Goal: Task Accomplishment & Management: Use online tool/utility

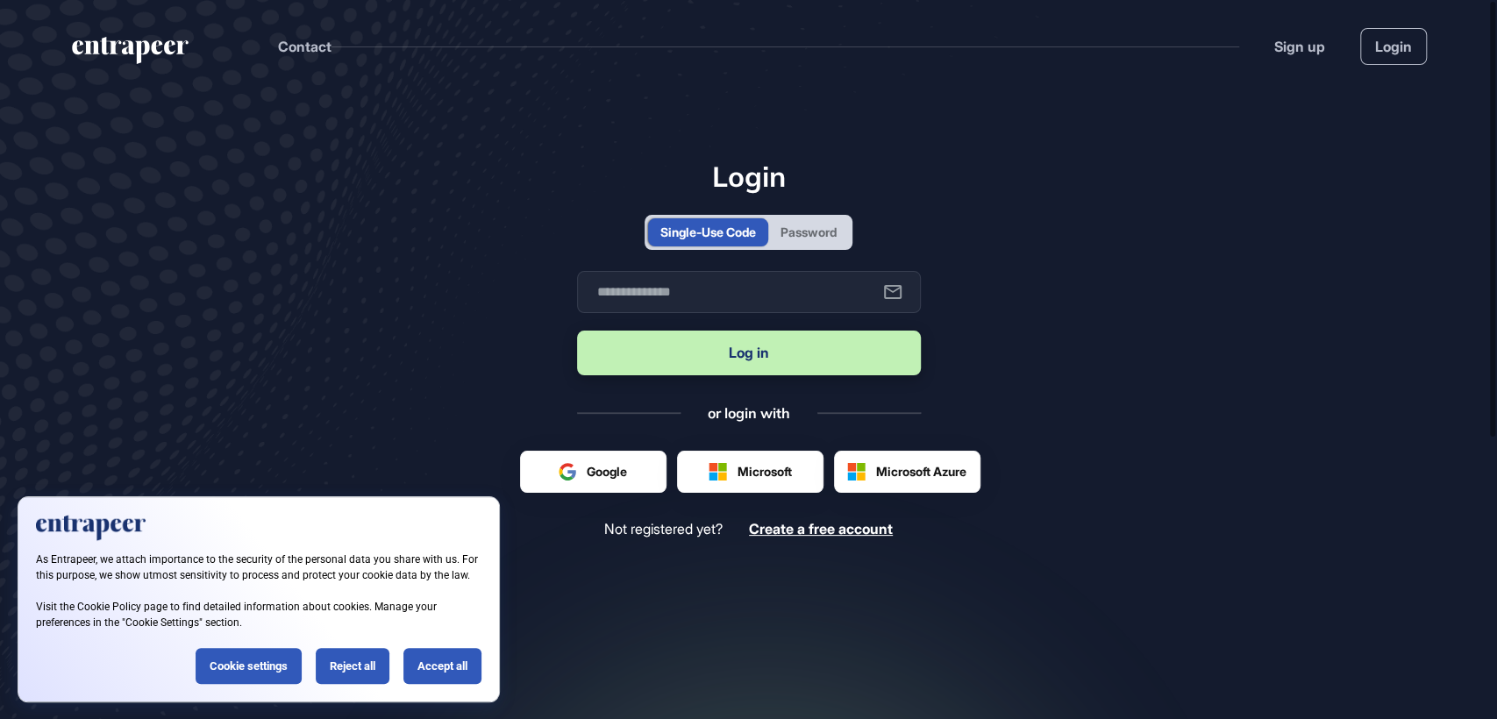
click at [816, 231] on div "Password" at bounding box center [808, 232] width 56 height 18
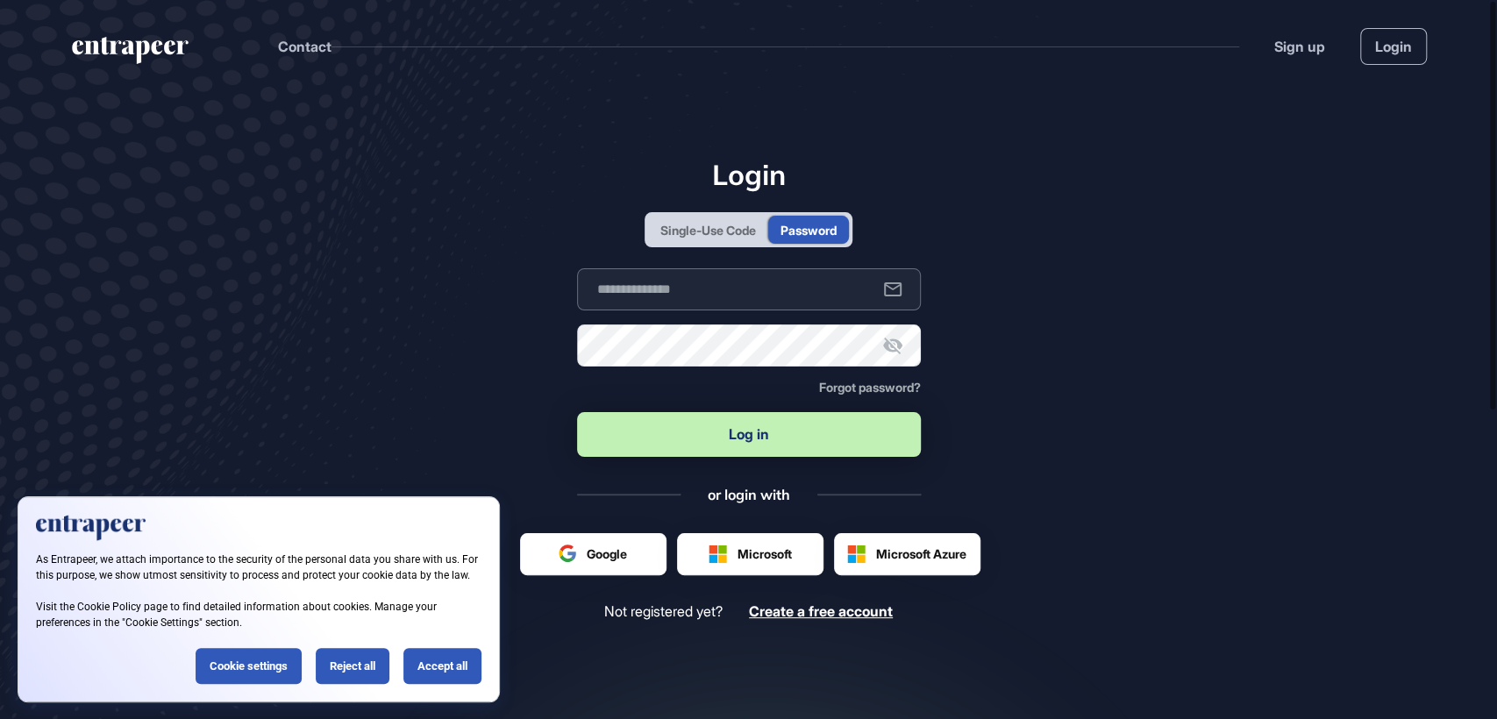
type input "**********"
click at [711, 424] on button "Log in" at bounding box center [749, 434] width 344 height 45
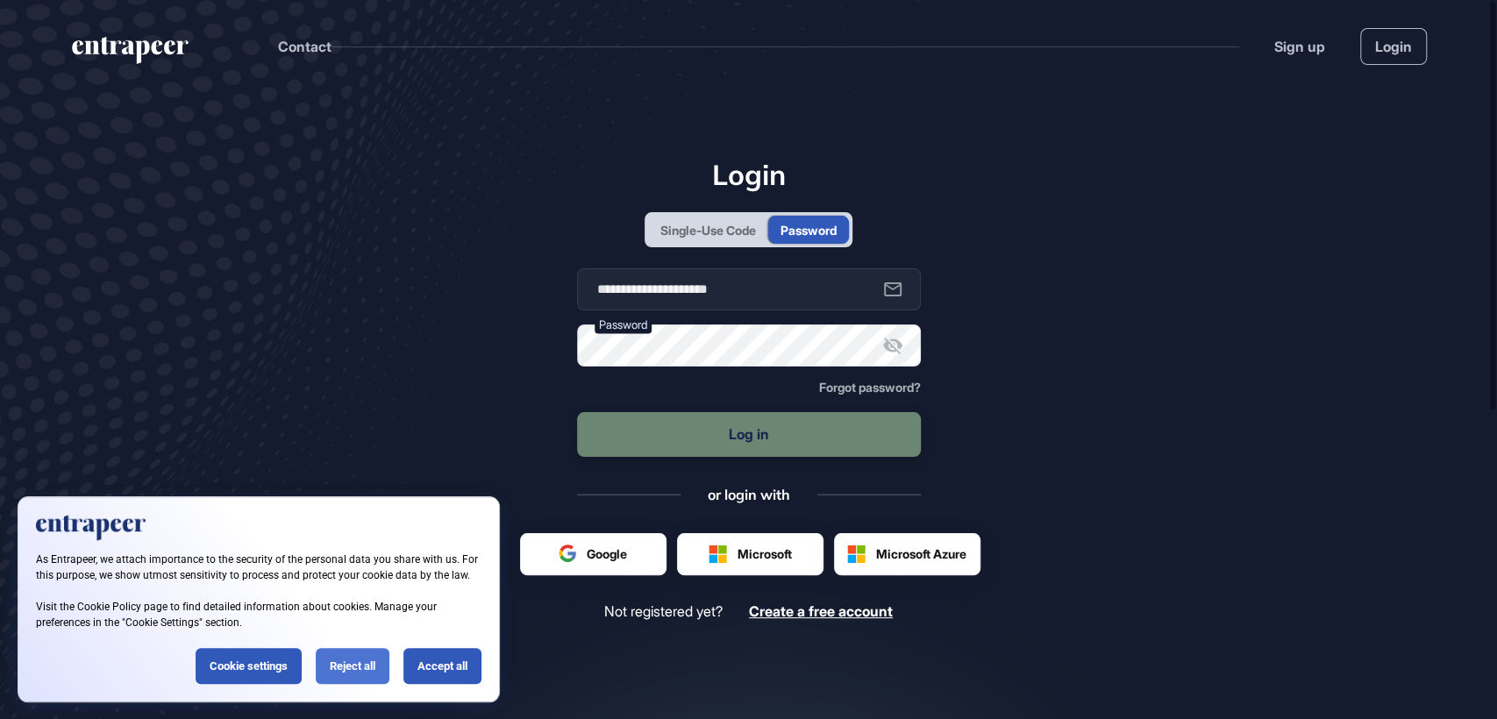
click at [338, 667] on div "Reject all" at bounding box center [353, 666] width 74 height 36
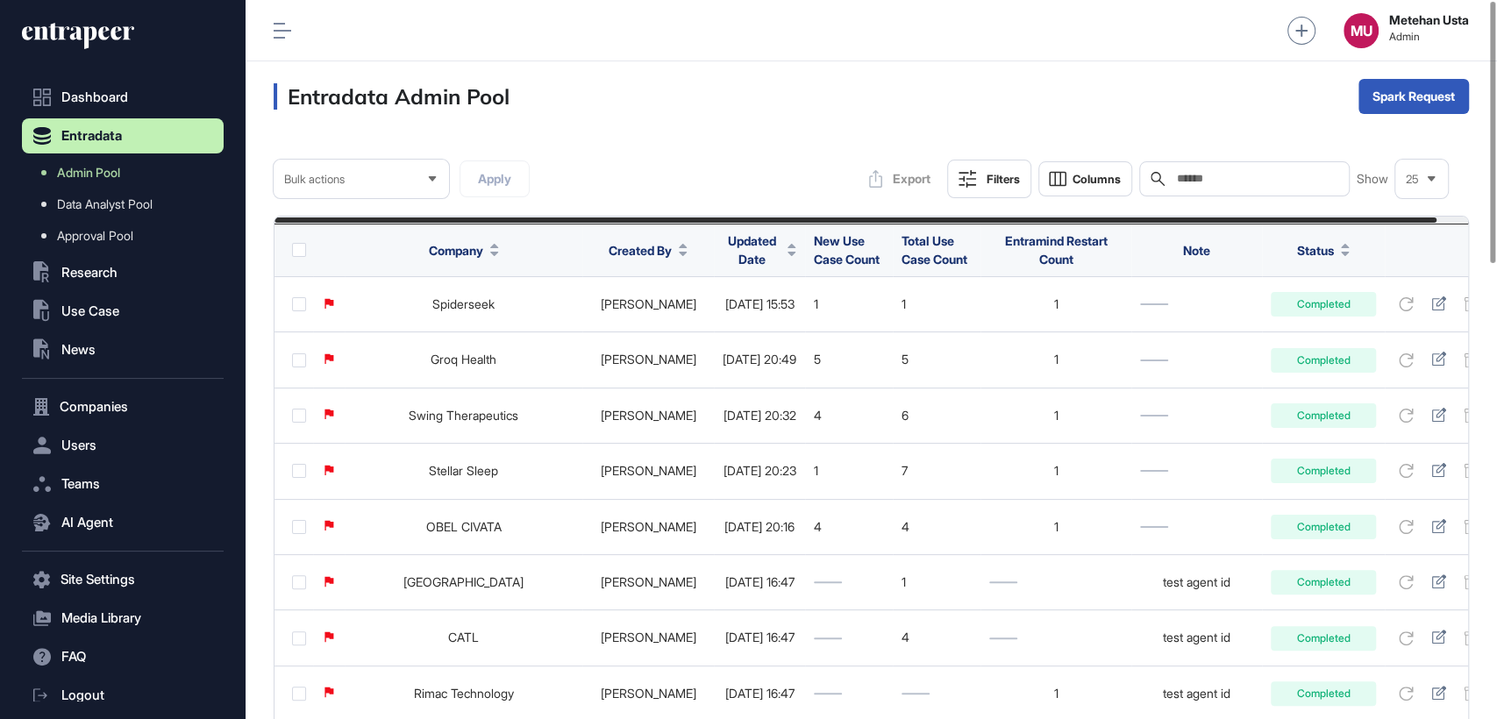
click at [767, 265] on div "Updated Date" at bounding box center [760, 249] width 74 height 51
click at [758, 257] on span "Updated Date" at bounding box center [752, 250] width 58 height 37
click at [743, 324] on span "Sort Descending" at bounding box center [760, 323] width 70 height 15
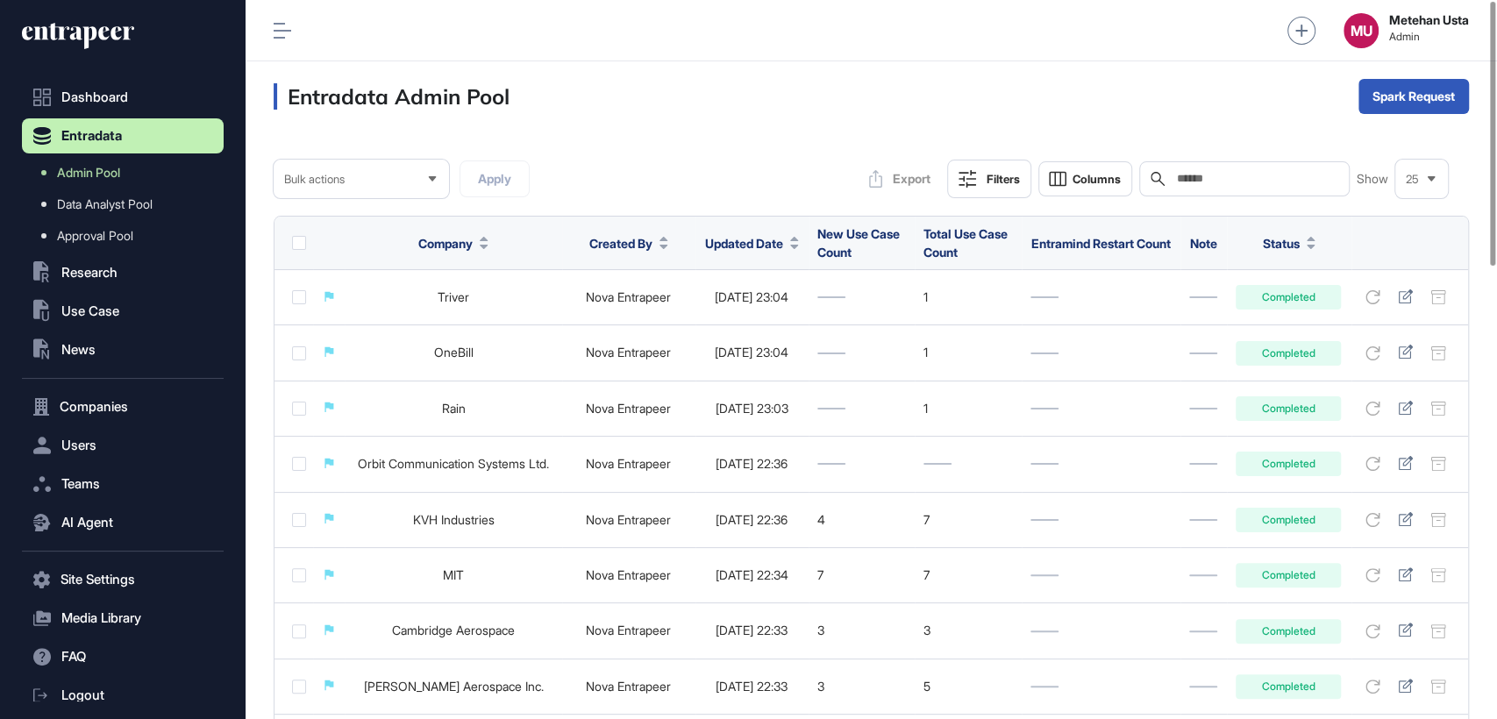
click at [987, 174] on div "Filters" at bounding box center [1003, 179] width 33 height 14
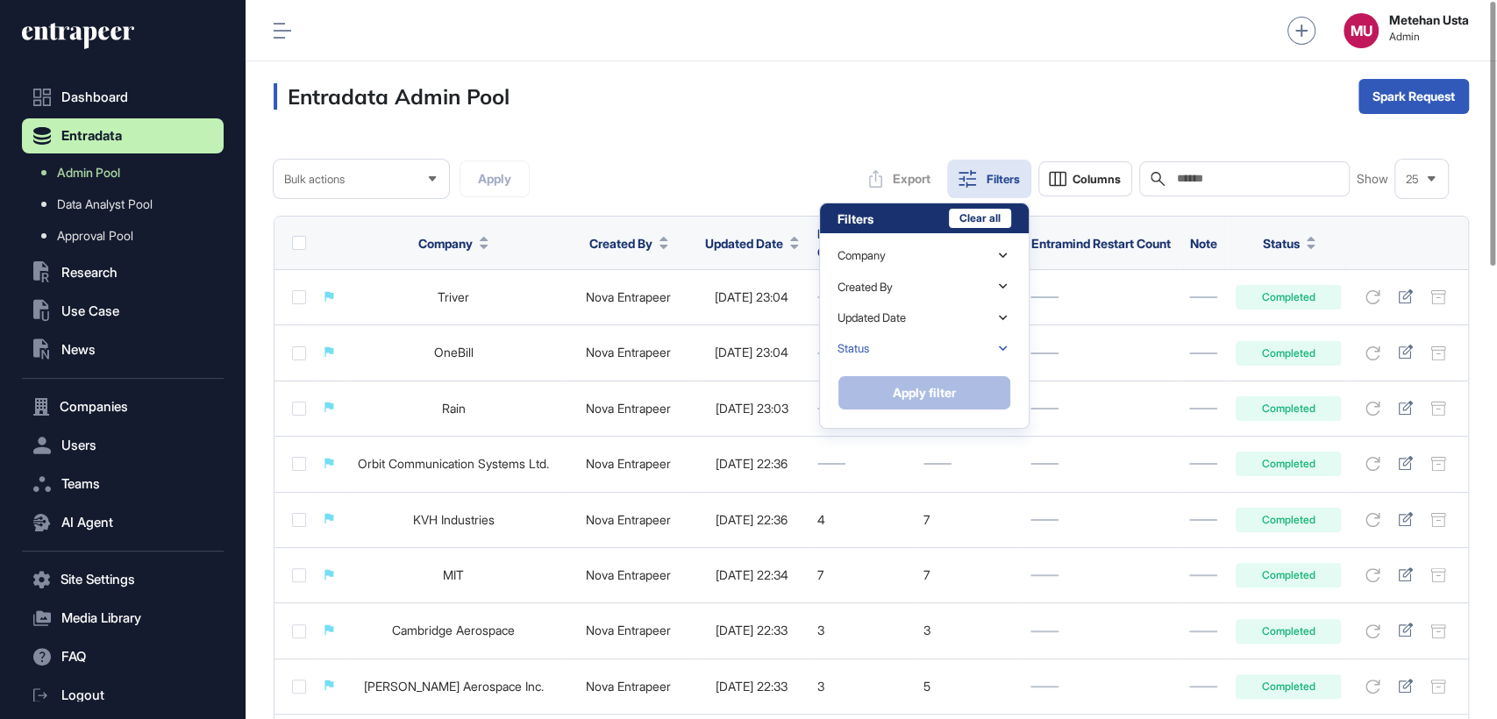
click at [955, 333] on div "Status" at bounding box center [924, 348] width 174 height 31
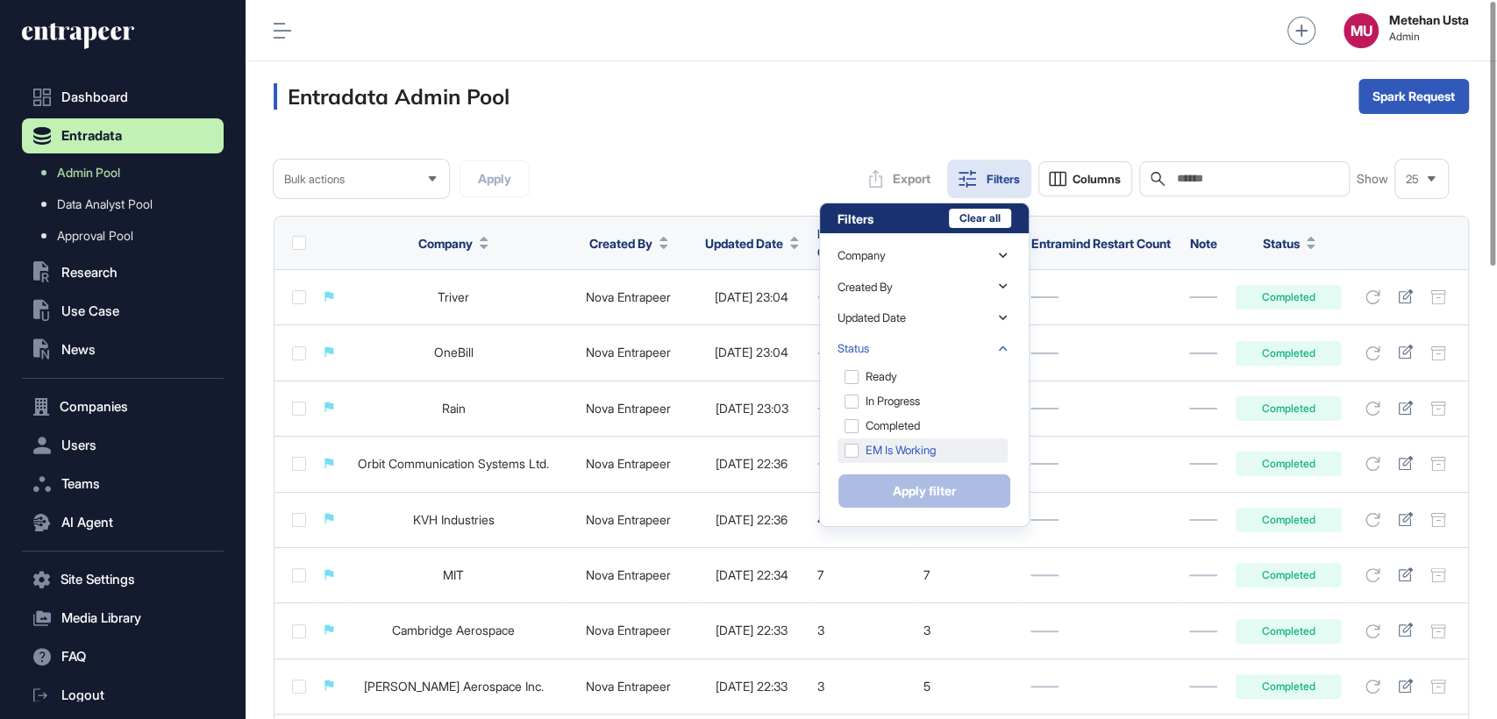
drag, startPoint x: 919, startPoint y: 444, endPoint x: 922, endPoint y: 455, distance: 11.7
click at [920, 444] on div "EM is Working" at bounding box center [922, 450] width 170 height 25
click at [918, 480] on button "Apply filter" at bounding box center [924, 491] width 174 height 35
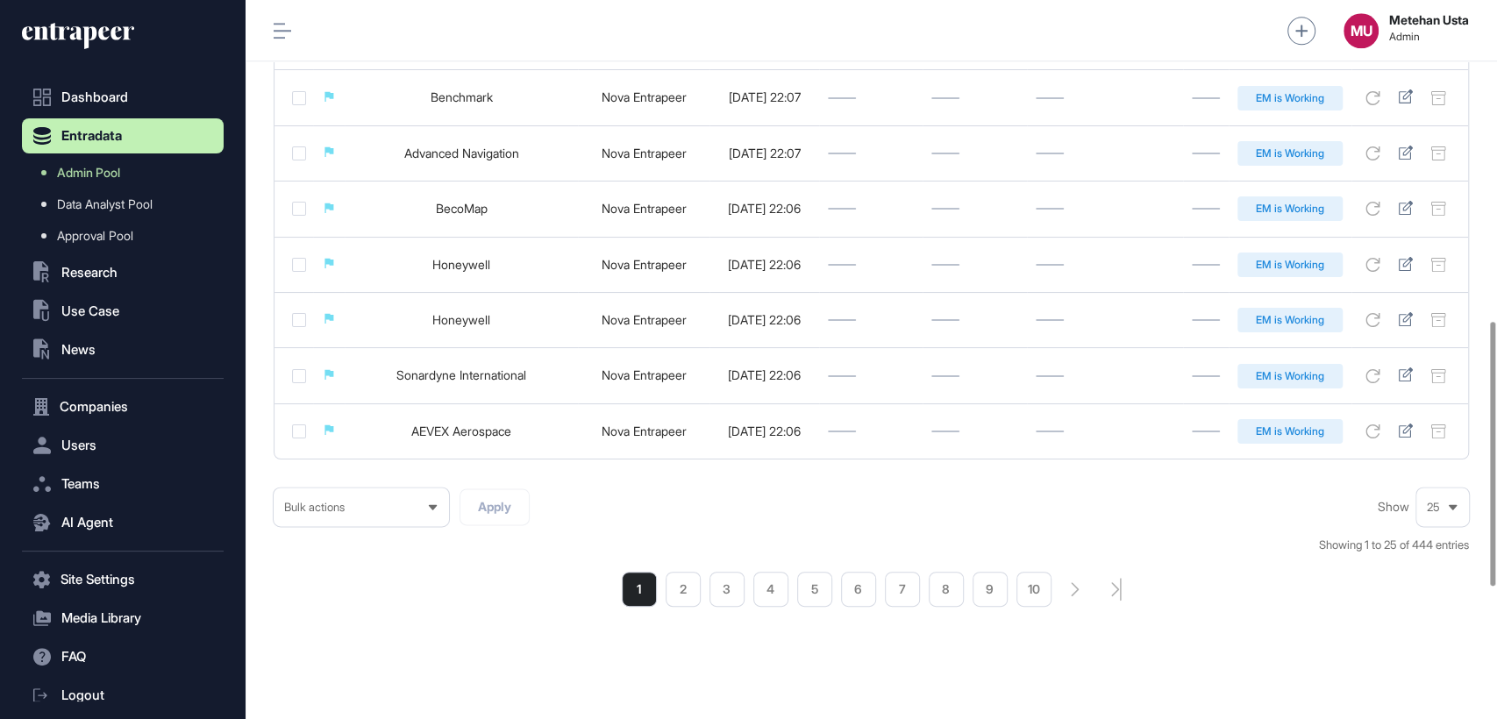
scroll to position [1232, 0]
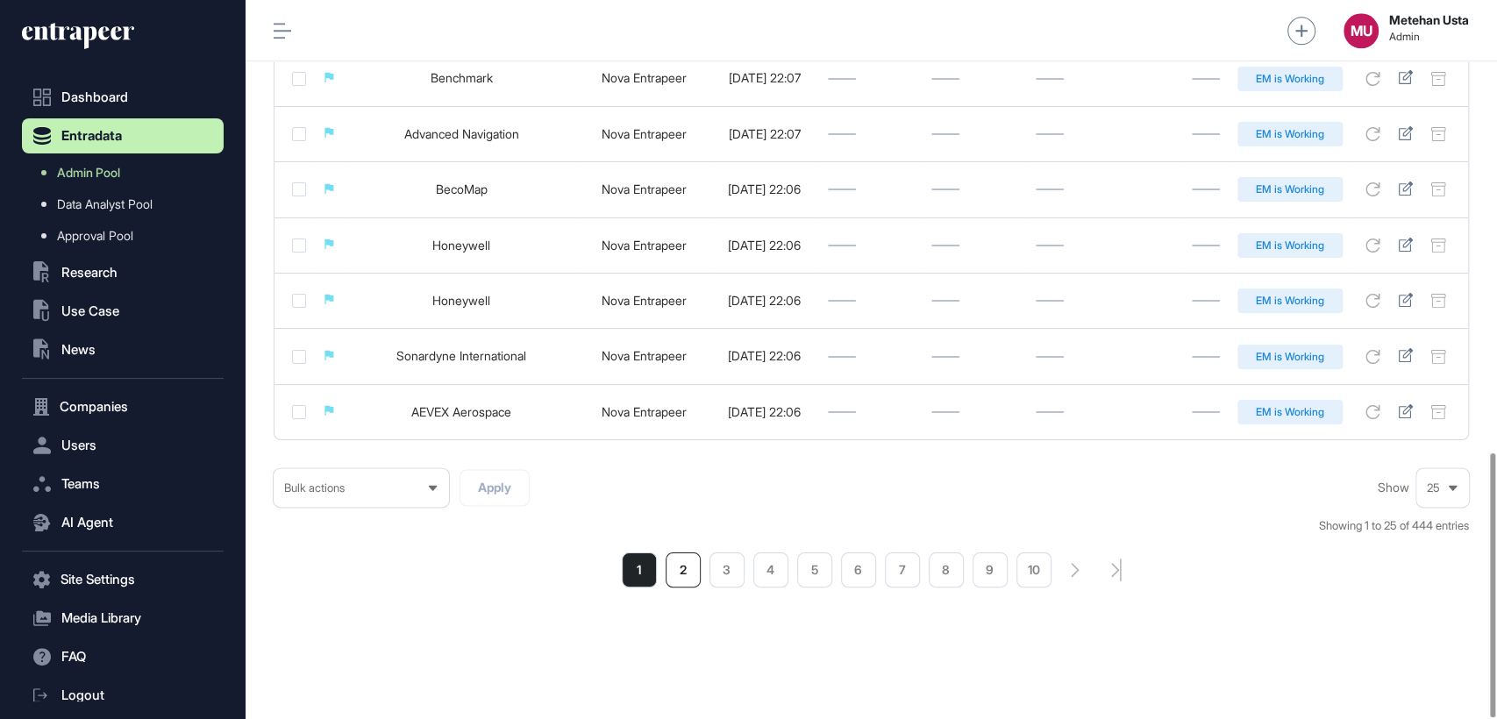
click at [687, 563] on li "2" at bounding box center [683, 569] width 35 height 35
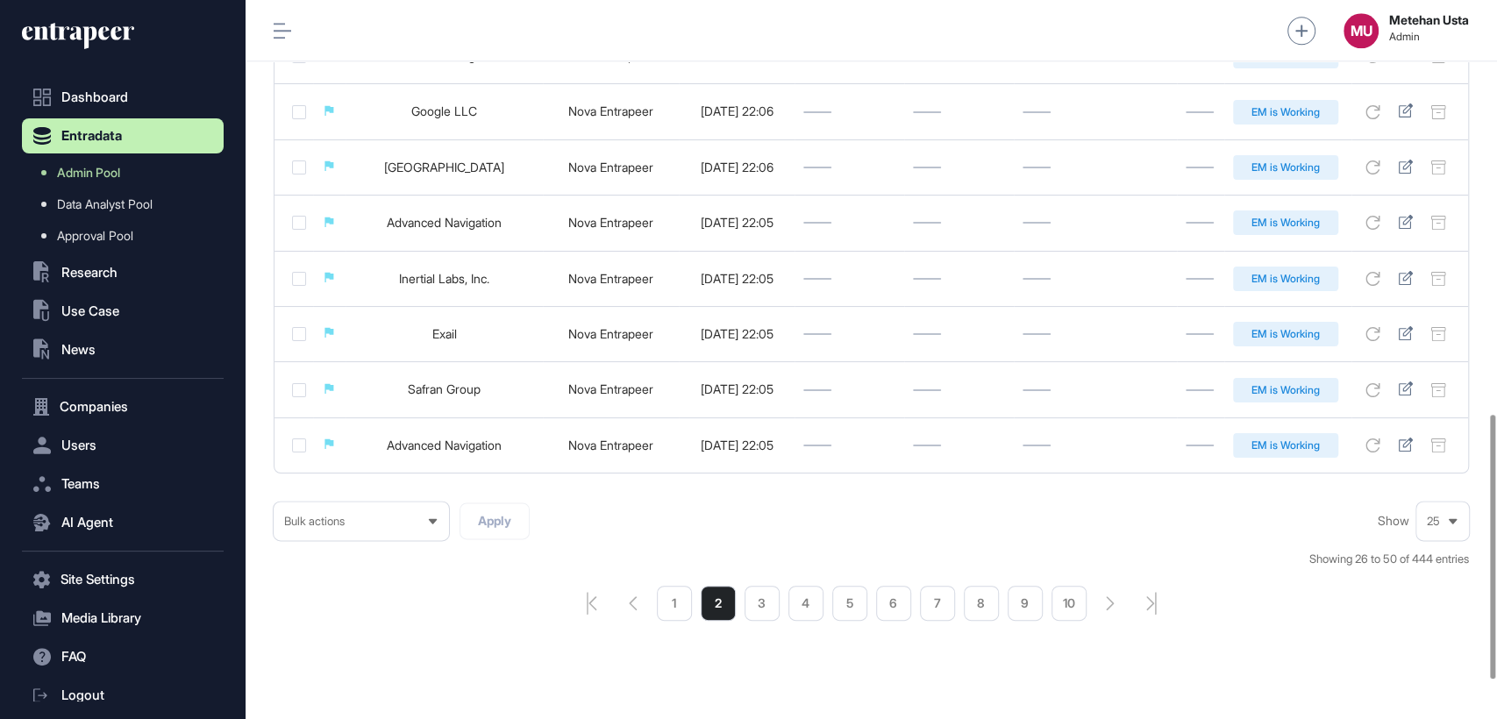
scroll to position [1232, 0]
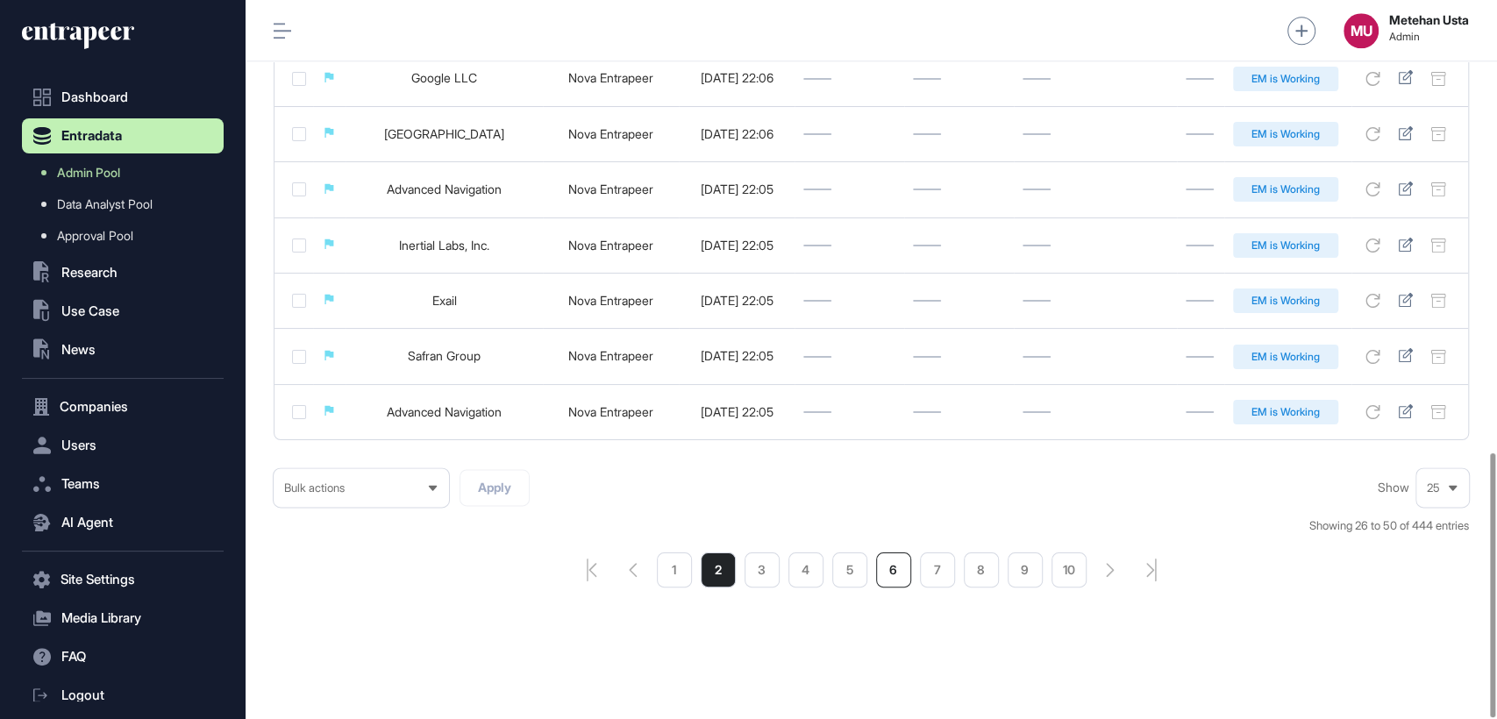
click at [900, 566] on li "6" at bounding box center [893, 569] width 35 height 35
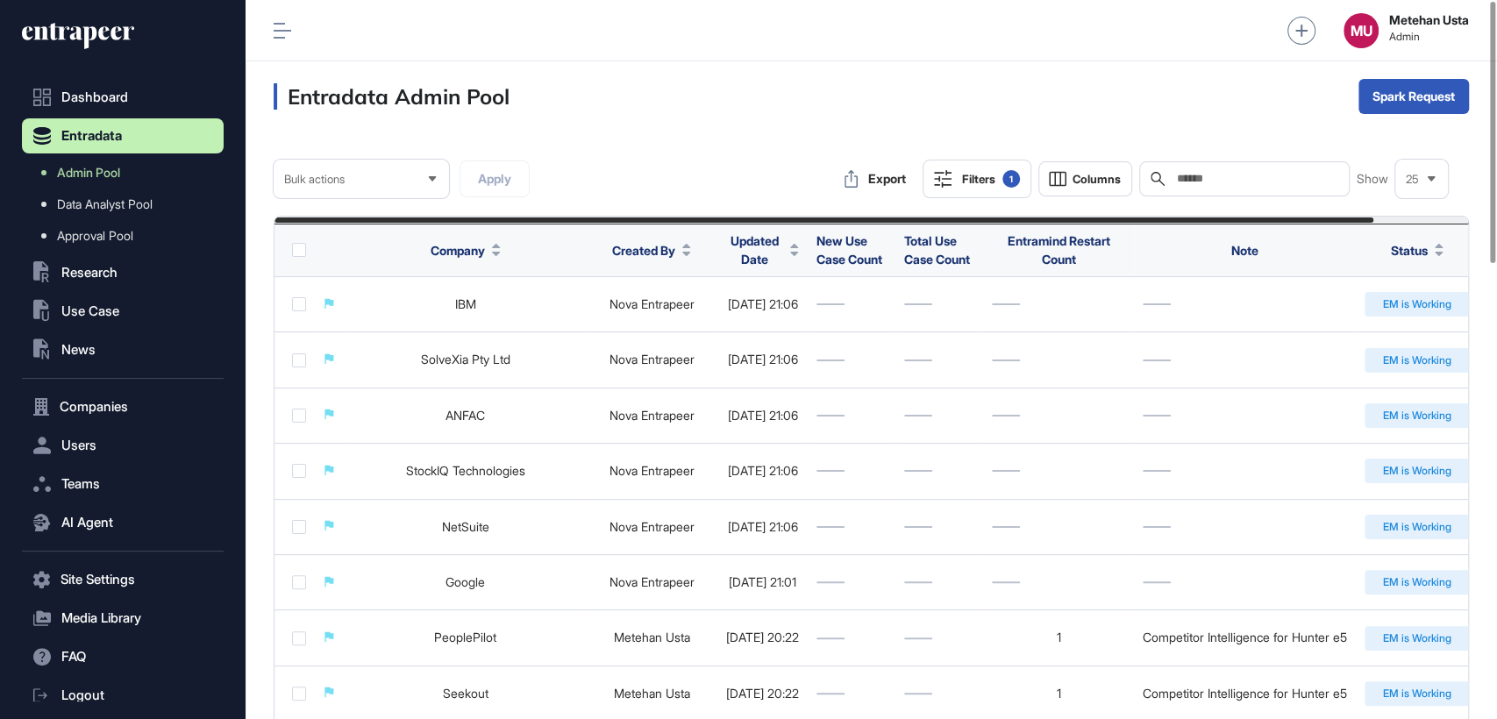
click at [1001, 191] on button "Filters 1" at bounding box center [977, 179] width 109 height 39
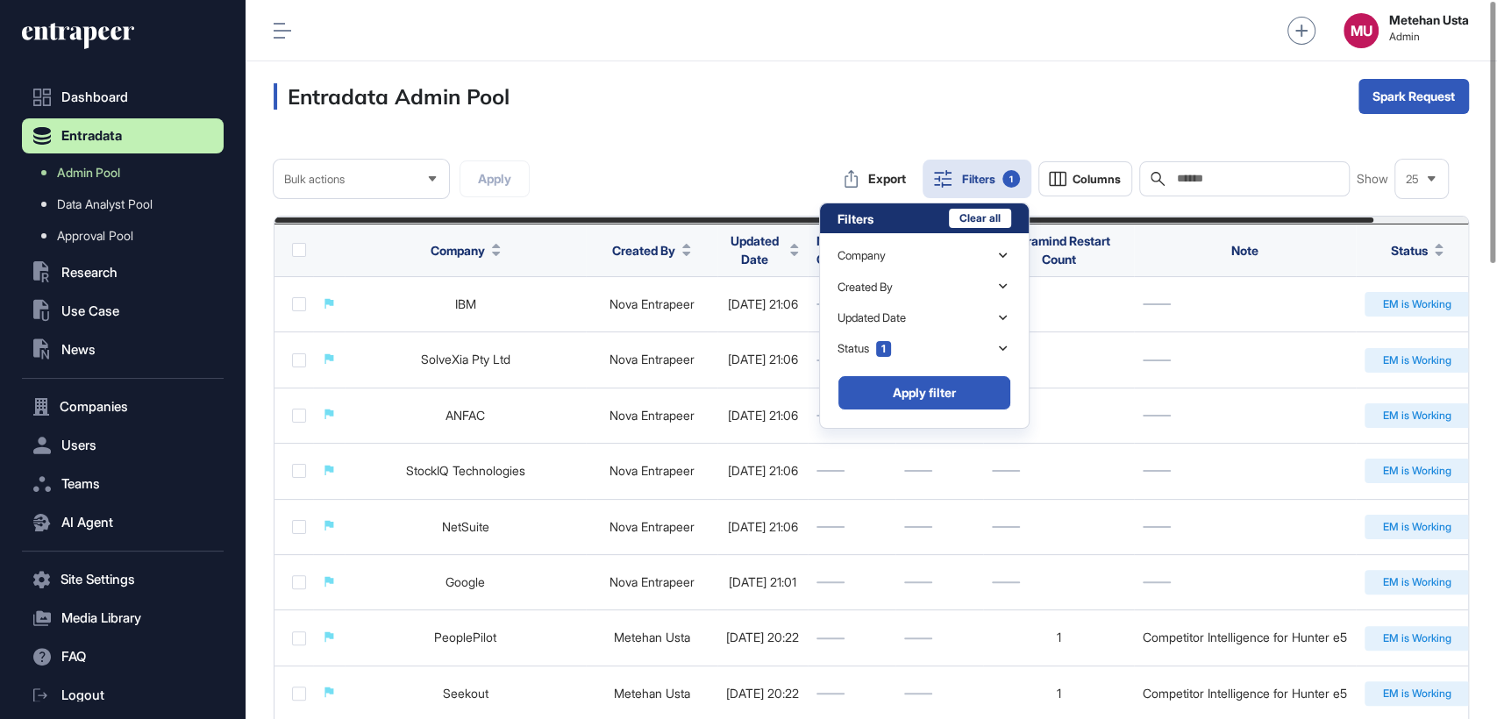
click at [987, 228] on div "Filters Clear all" at bounding box center [924, 218] width 209 height 30
click at [988, 220] on button "Clear all" at bounding box center [980, 218] width 62 height 19
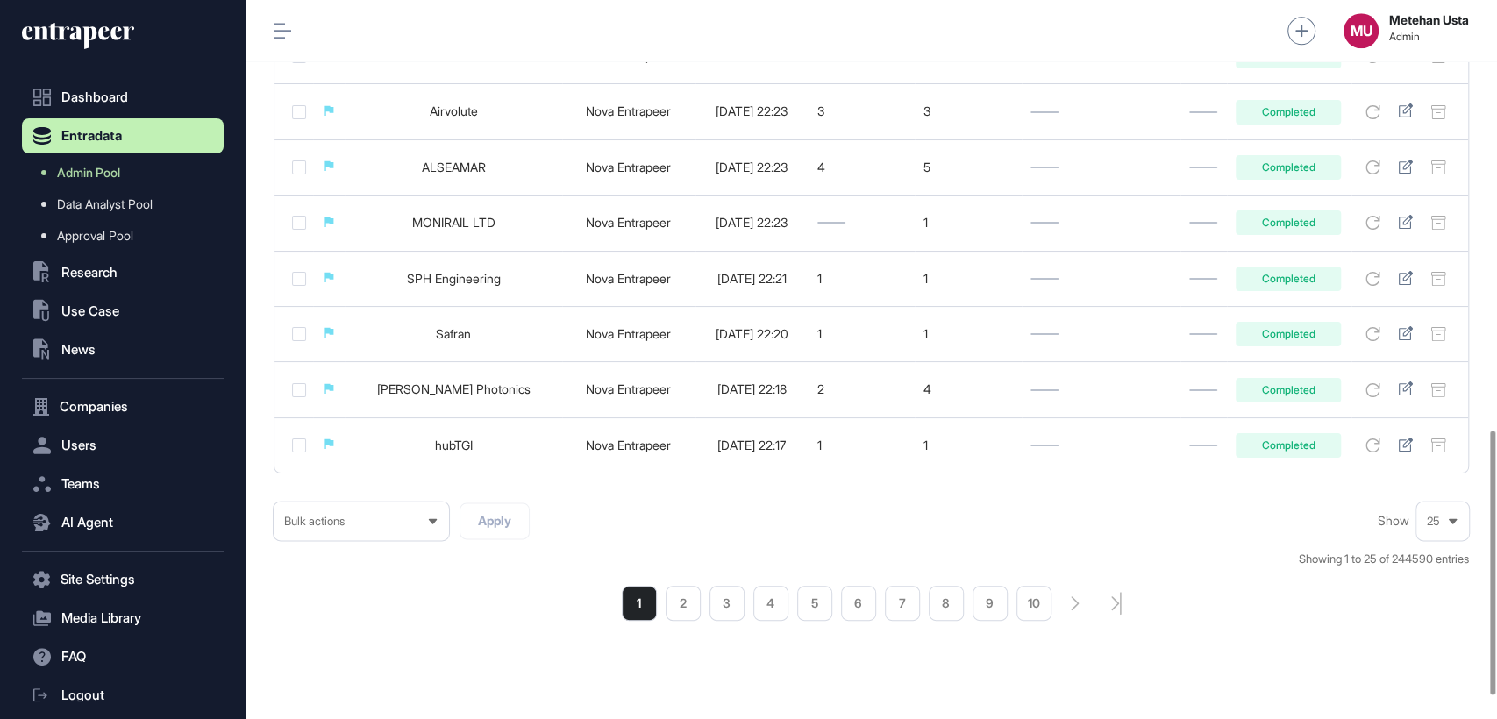
scroll to position [1232, 0]
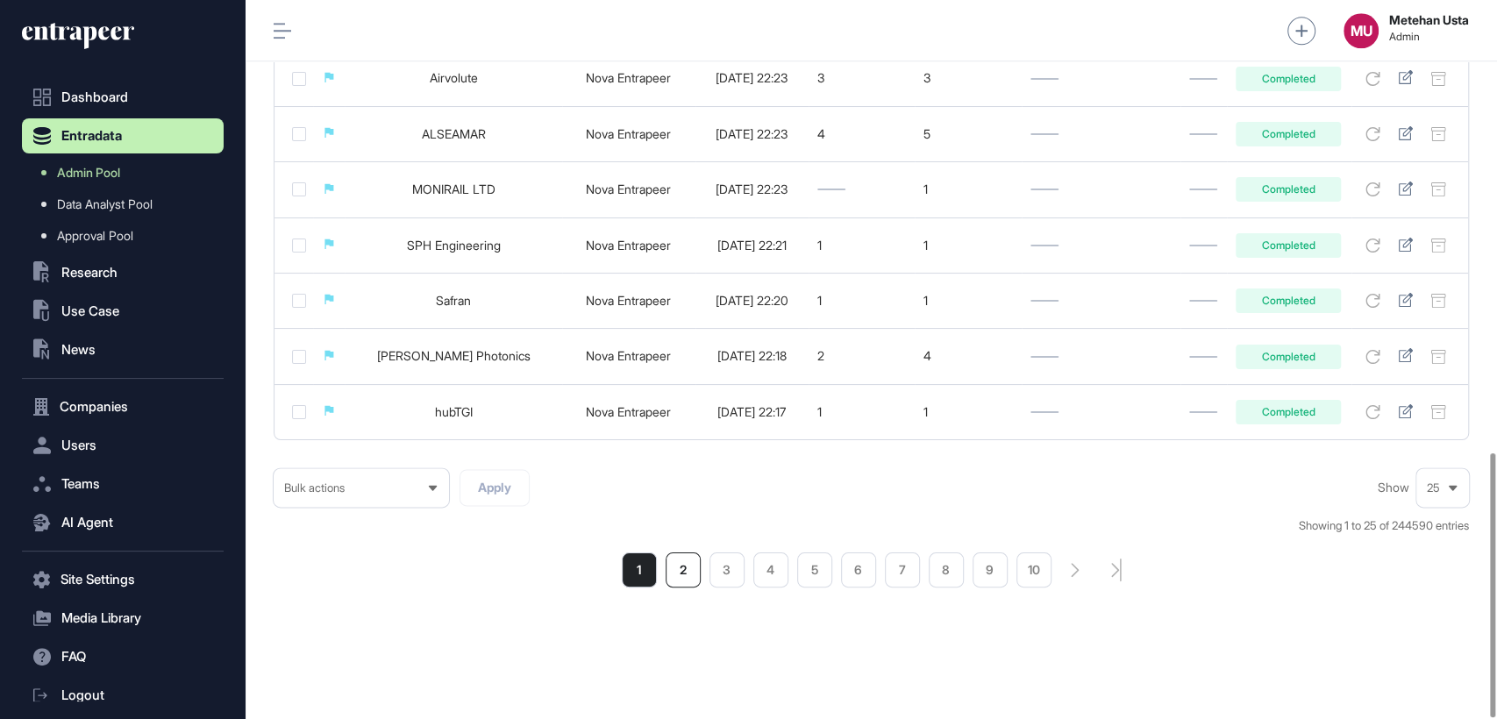
click at [687, 564] on li "2" at bounding box center [683, 569] width 35 height 35
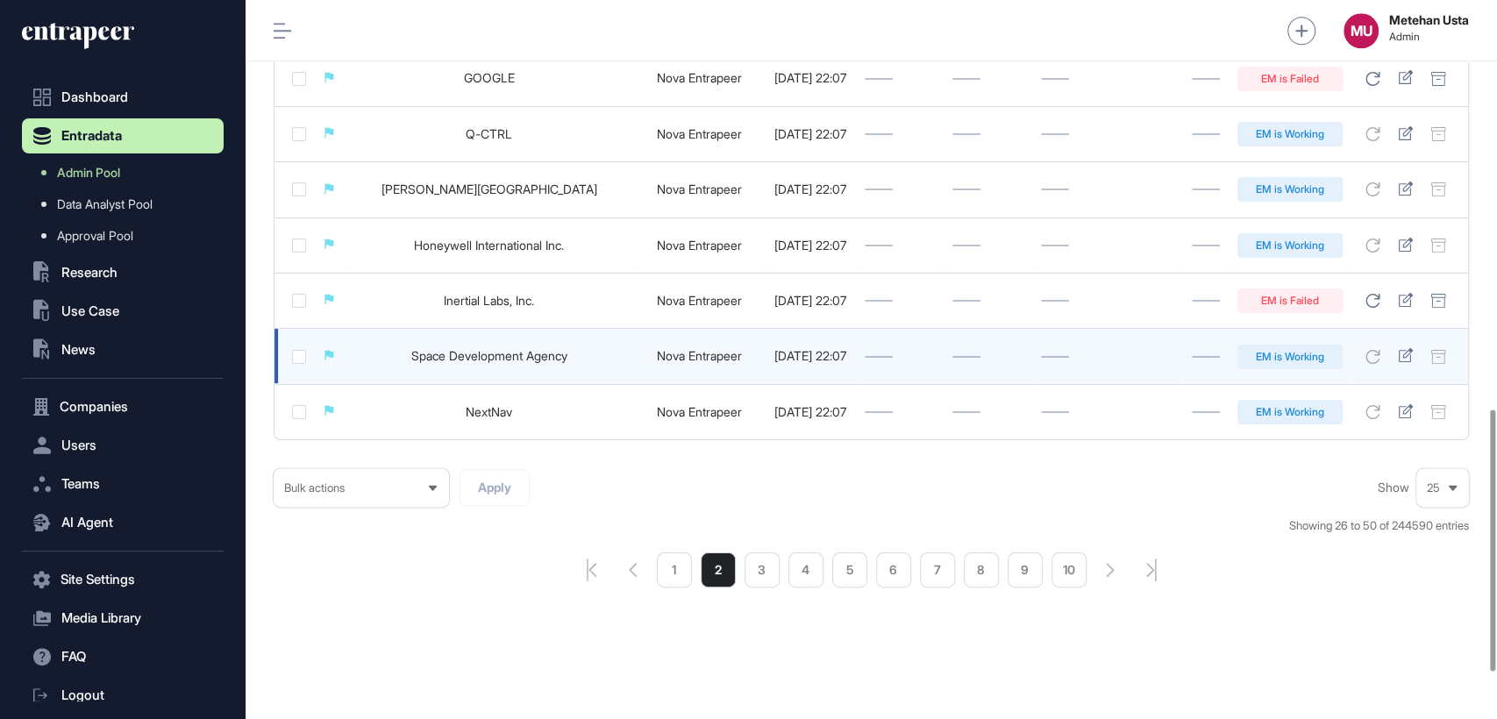
scroll to position [1249, 0]
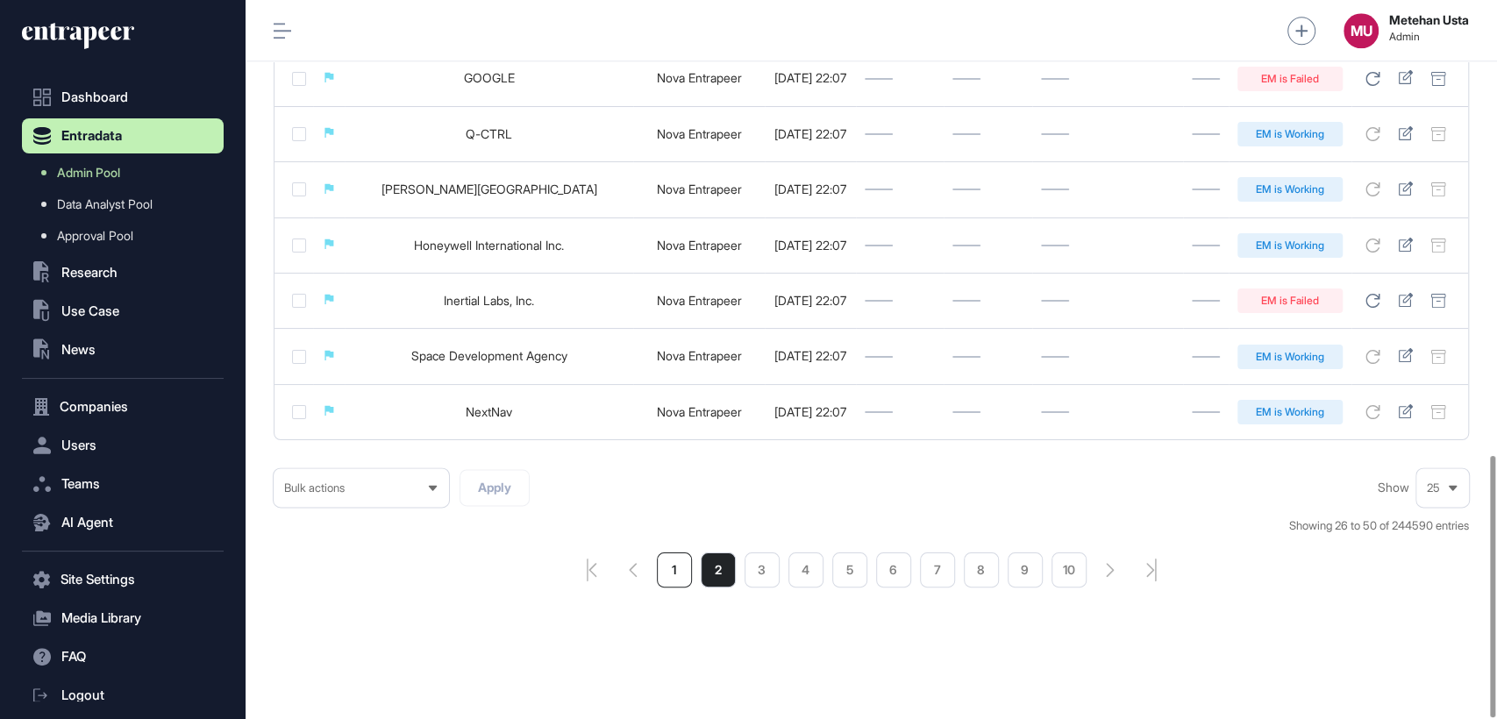
click at [673, 567] on li "1" at bounding box center [674, 569] width 35 height 35
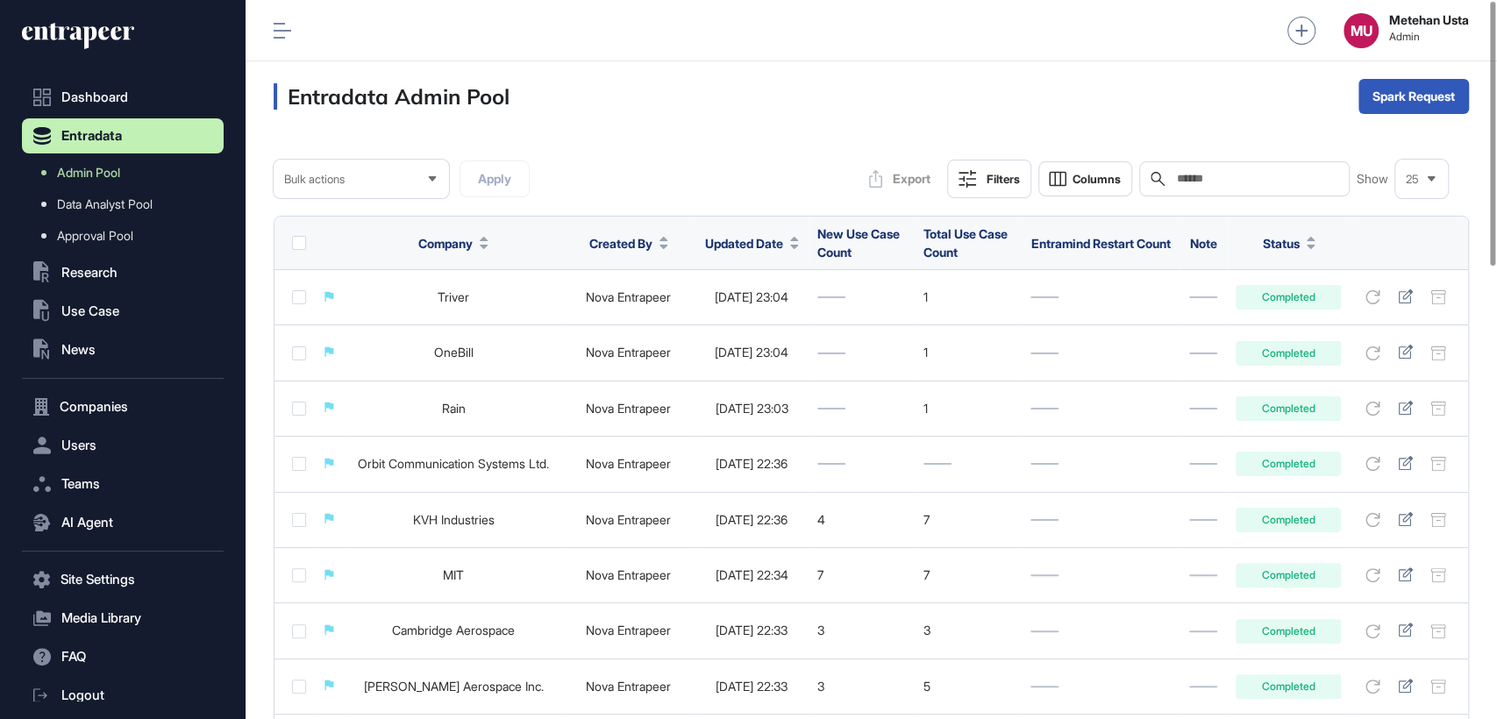
click at [1231, 177] on input "text" at bounding box center [1256, 179] width 163 height 14
paste input "**********"
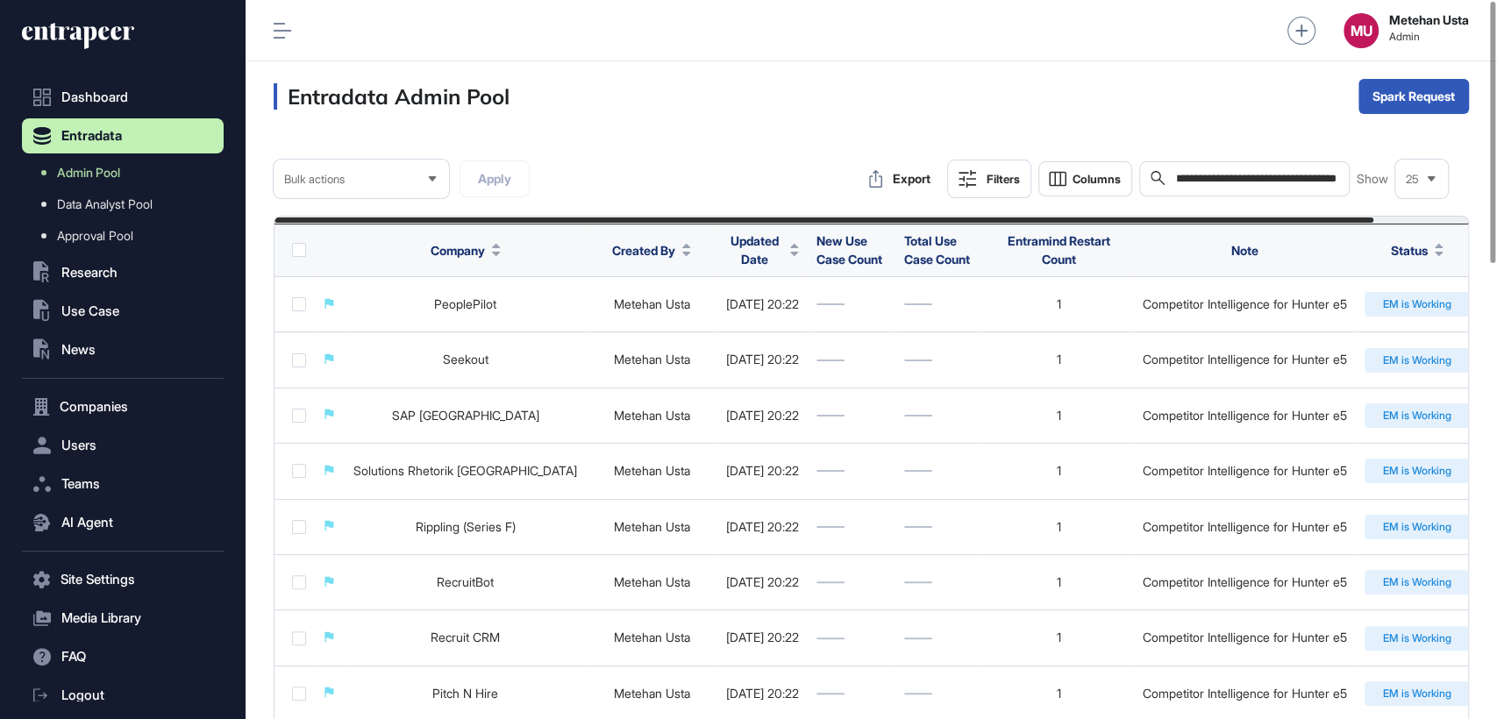
type input "**********"
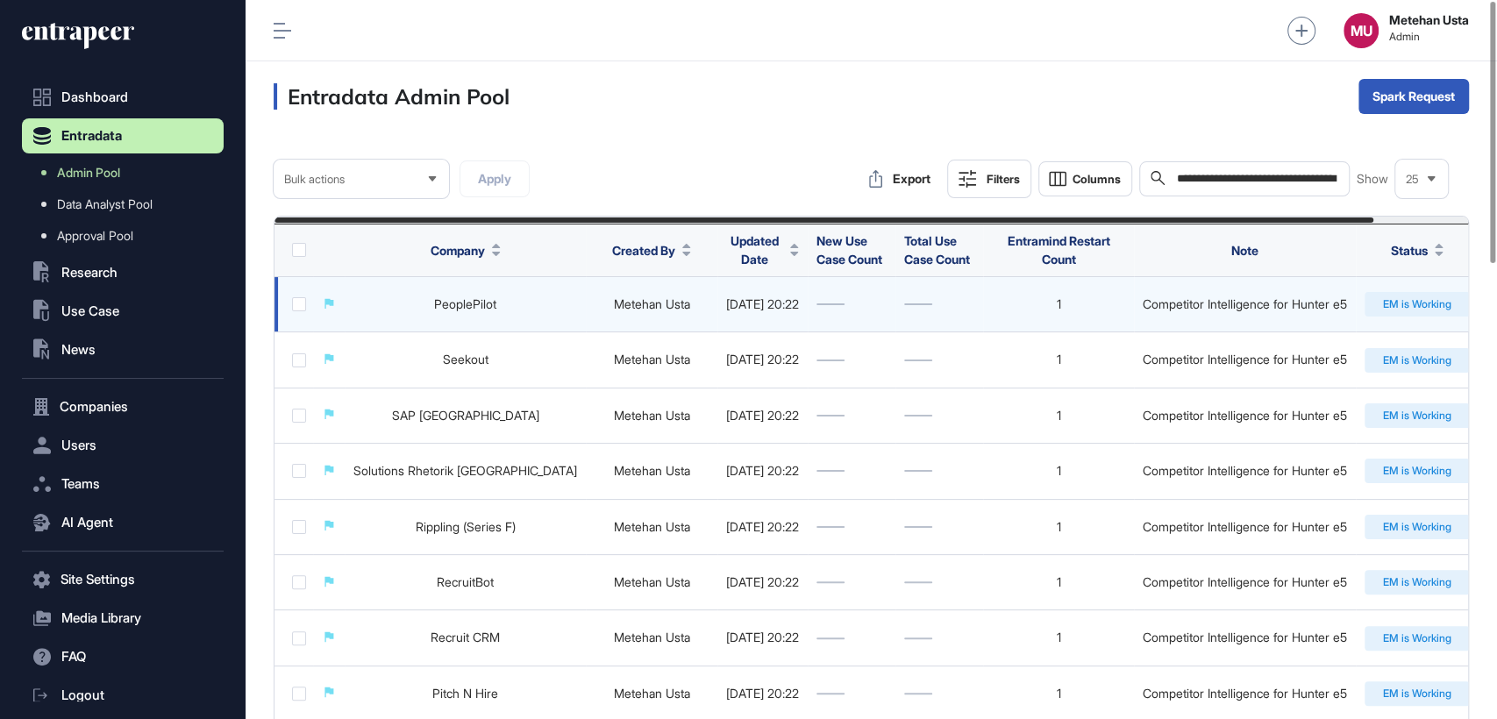
click at [1223, 285] on td "Competitor Intelligence for Hunter e5" at bounding box center [1245, 304] width 222 height 55
click at [1215, 303] on div "Competitor Intelligence for Hunter e5" at bounding box center [1245, 304] width 204 height 14
copy tr "Competitor Intelligence for Hunter e5 EM is Working"
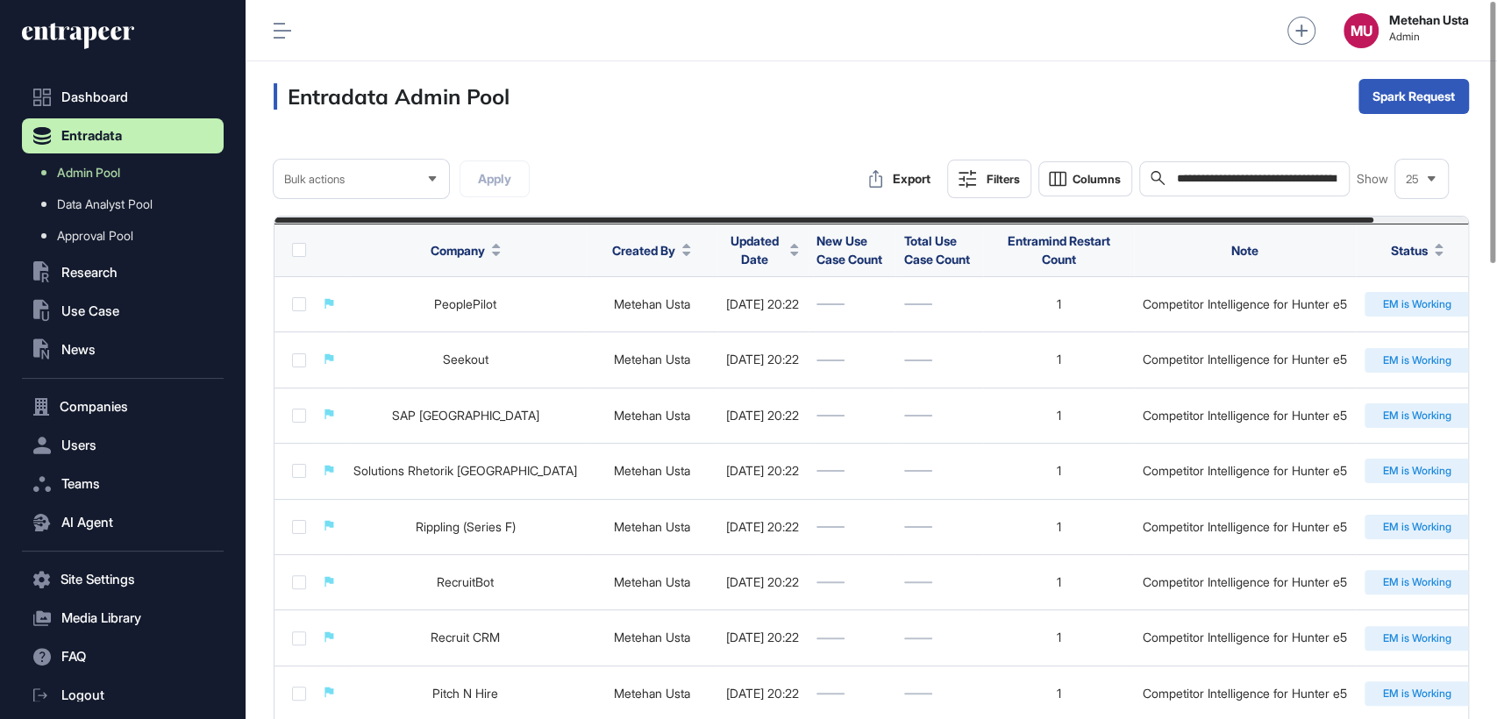
click at [1235, 191] on div "**********" at bounding box center [1244, 178] width 210 height 35
click at [1239, 183] on input "**********" at bounding box center [1256, 179] width 163 height 16
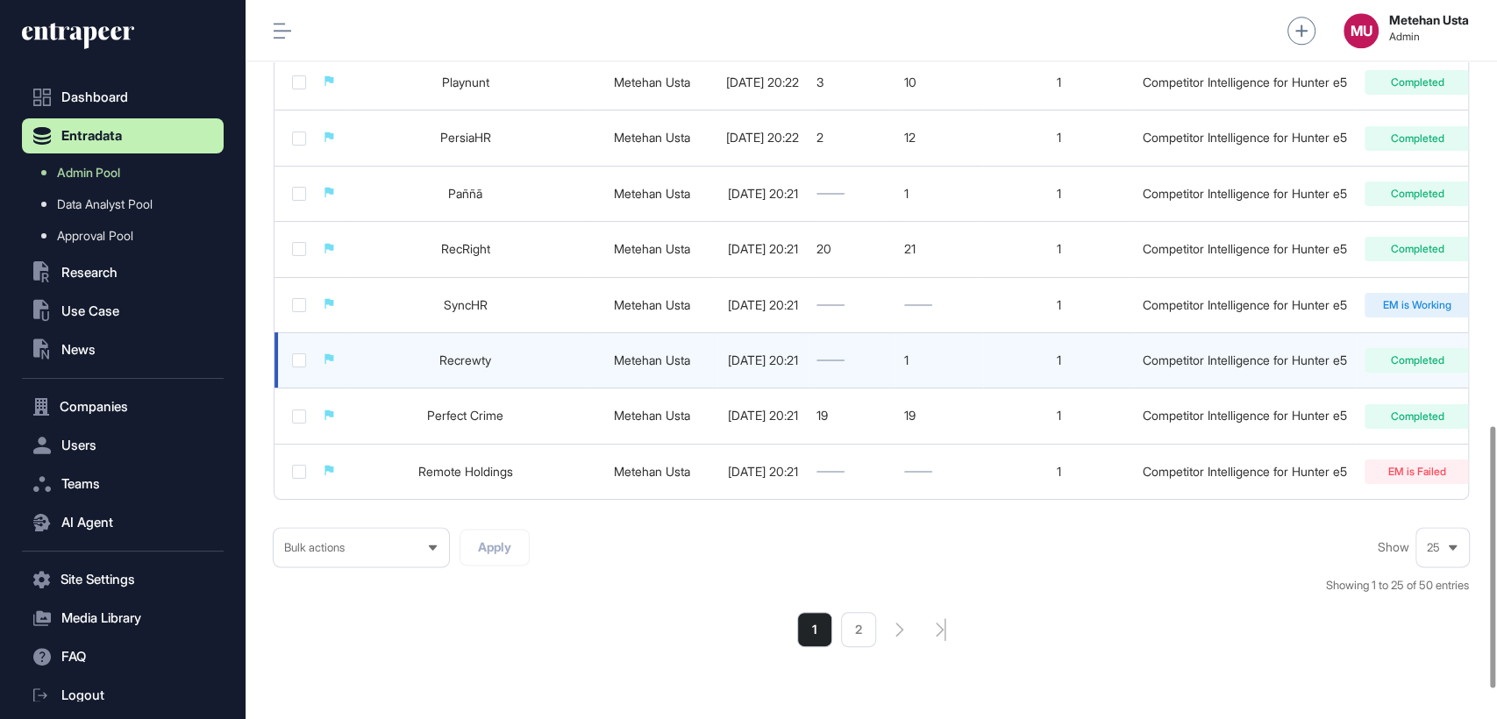
scroll to position [1168, 0]
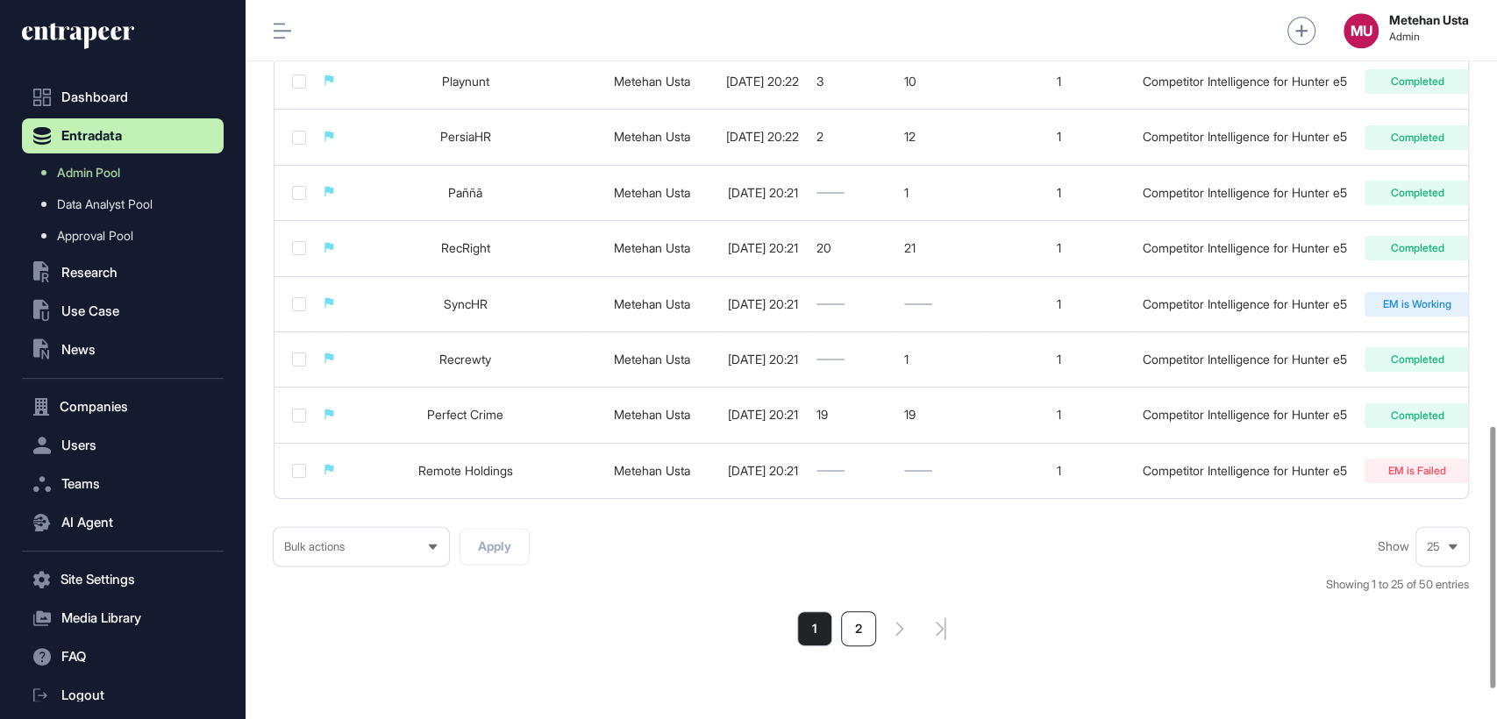
click at [862, 645] on li "2" at bounding box center [858, 628] width 35 height 35
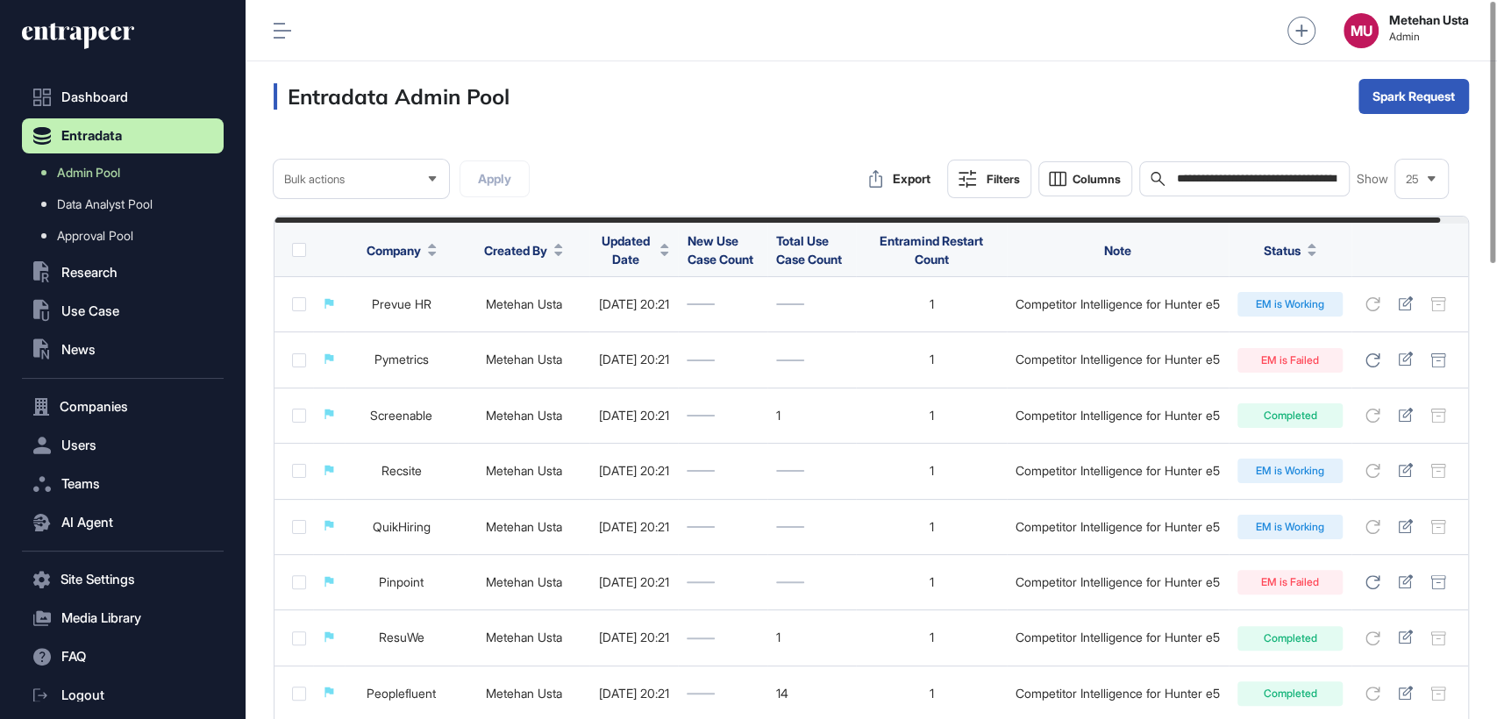
click at [1264, 188] on div "**********" at bounding box center [1244, 178] width 210 height 35
click at [1269, 181] on input "**********" at bounding box center [1256, 179] width 163 height 14
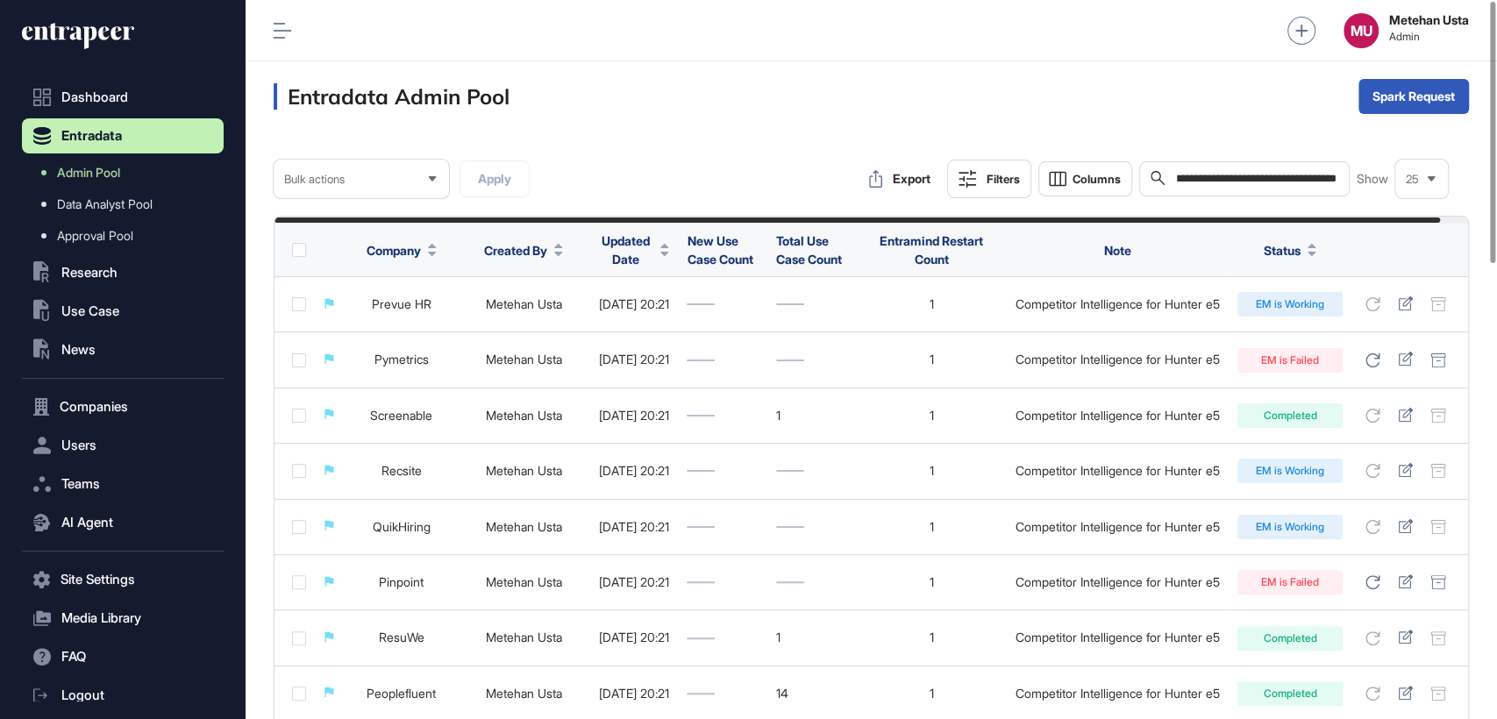
click at [1269, 177] on input "**********" at bounding box center [1256, 179] width 163 height 16
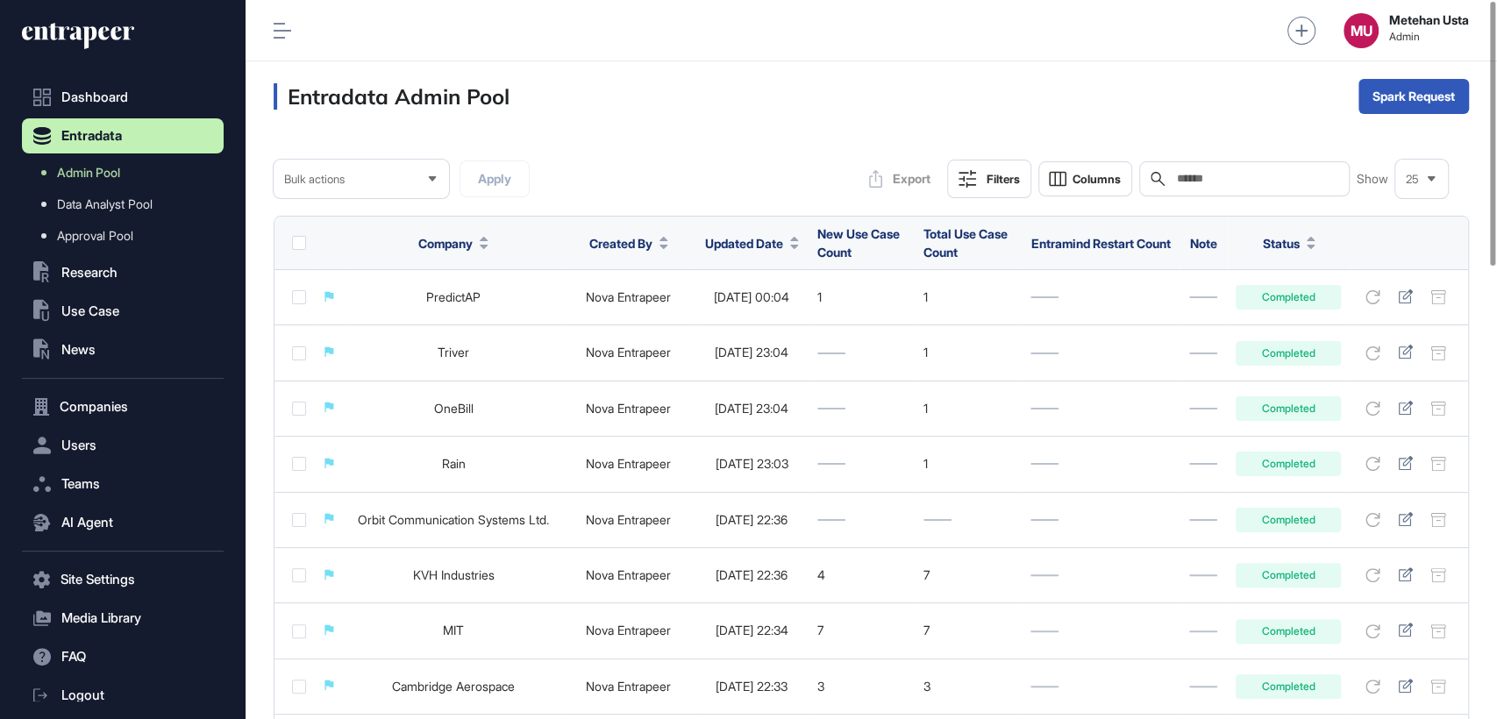
click at [759, 240] on span "Updated Date" at bounding box center [744, 243] width 78 height 18
click at [765, 310] on span "Sort Descending" at bounding box center [790, 316] width 70 height 15
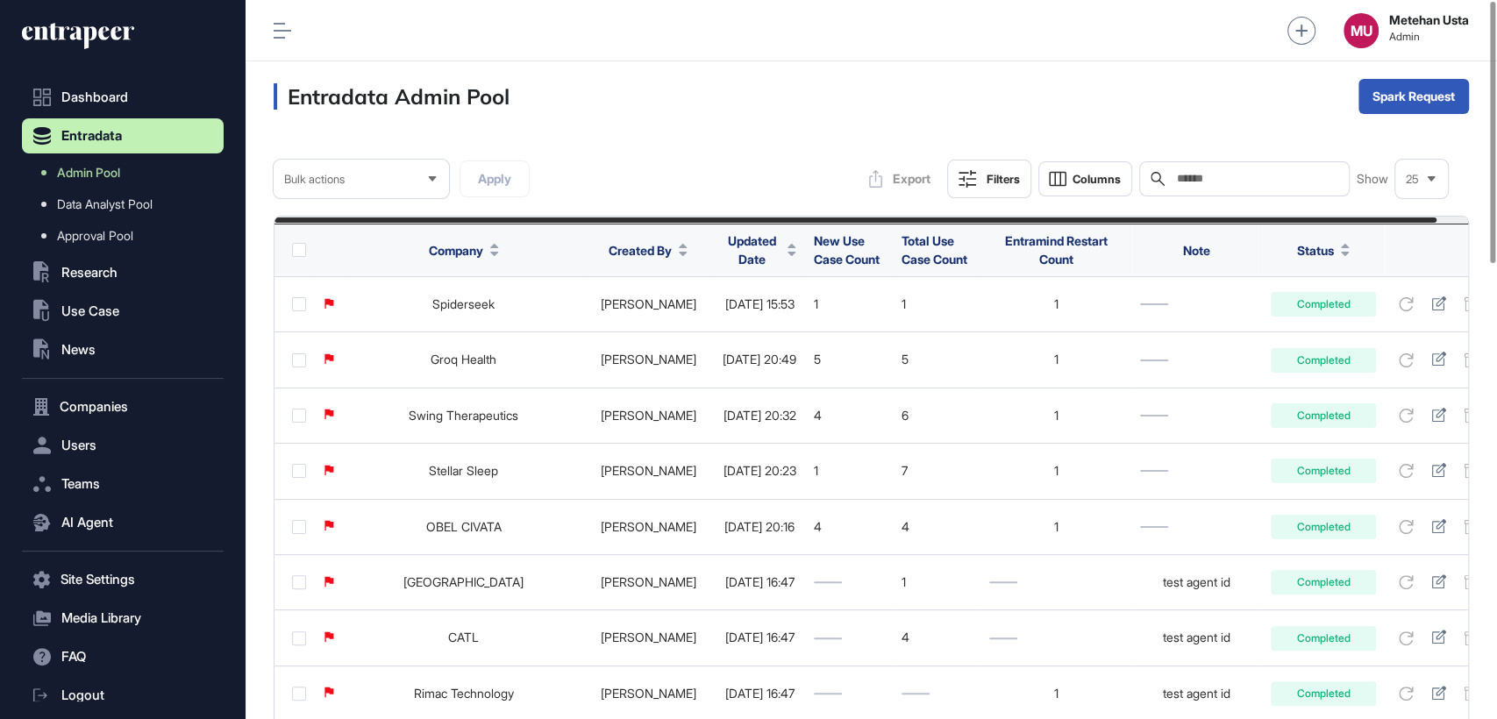
click at [731, 242] on span "Updated Date" at bounding box center [752, 250] width 58 height 37
click at [761, 324] on span "Sort Descending" at bounding box center [760, 323] width 70 height 15
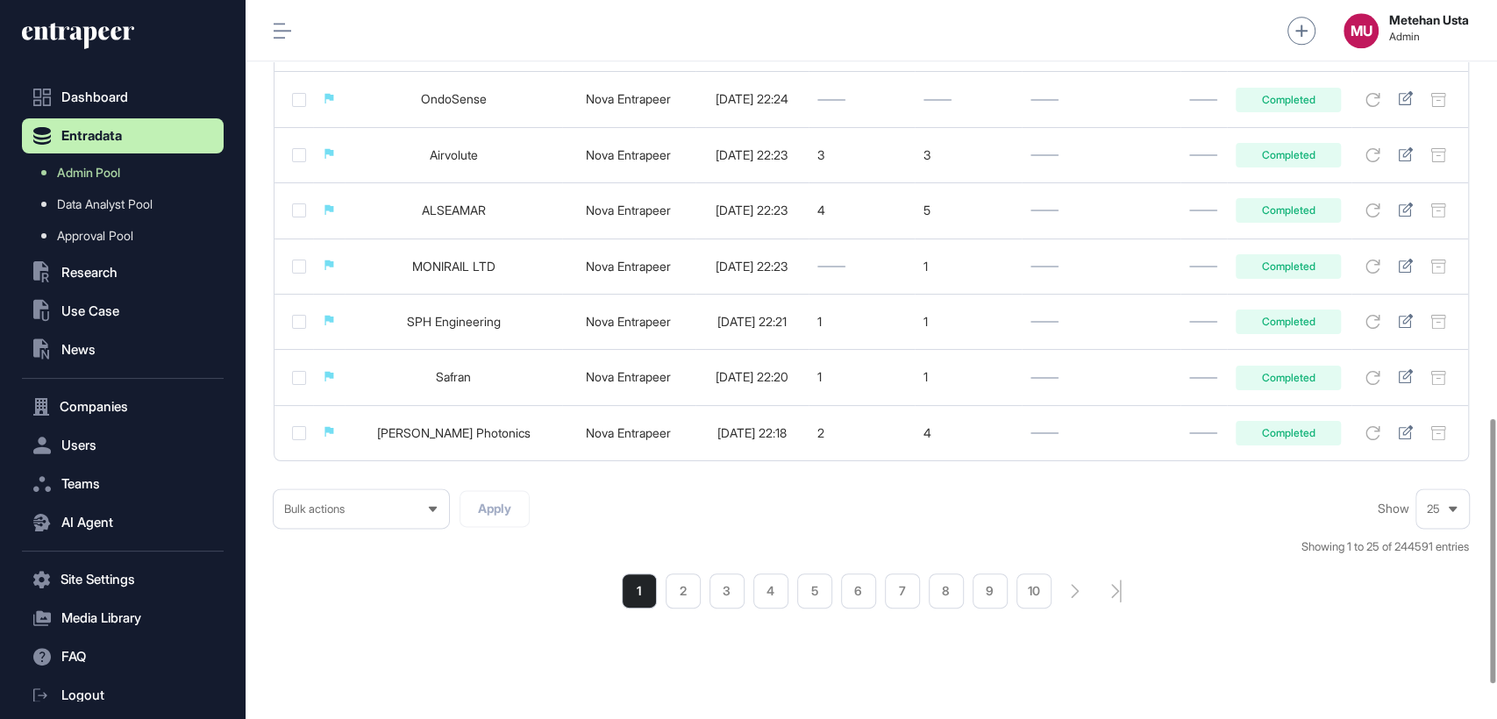
scroll to position [1232, 0]
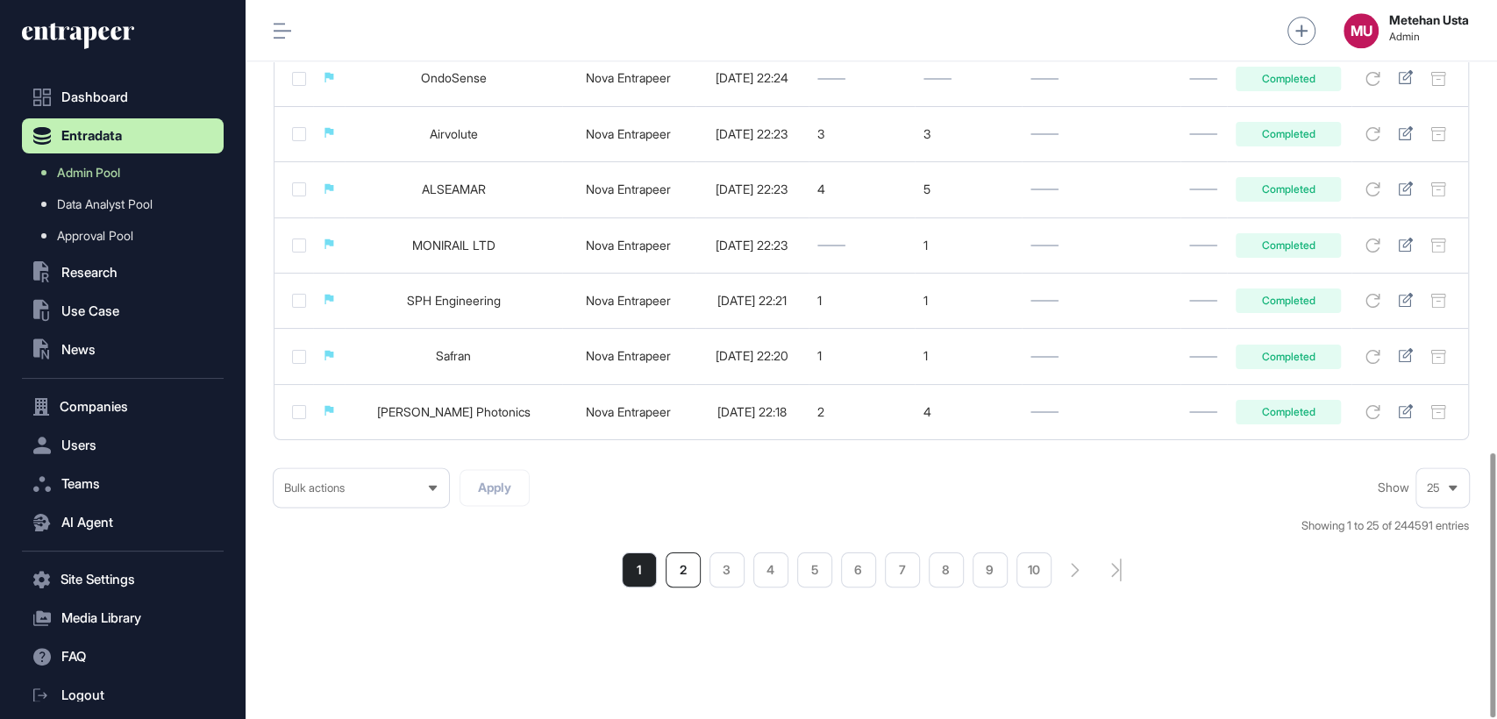
click at [686, 570] on li "2" at bounding box center [683, 569] width 35 height 35
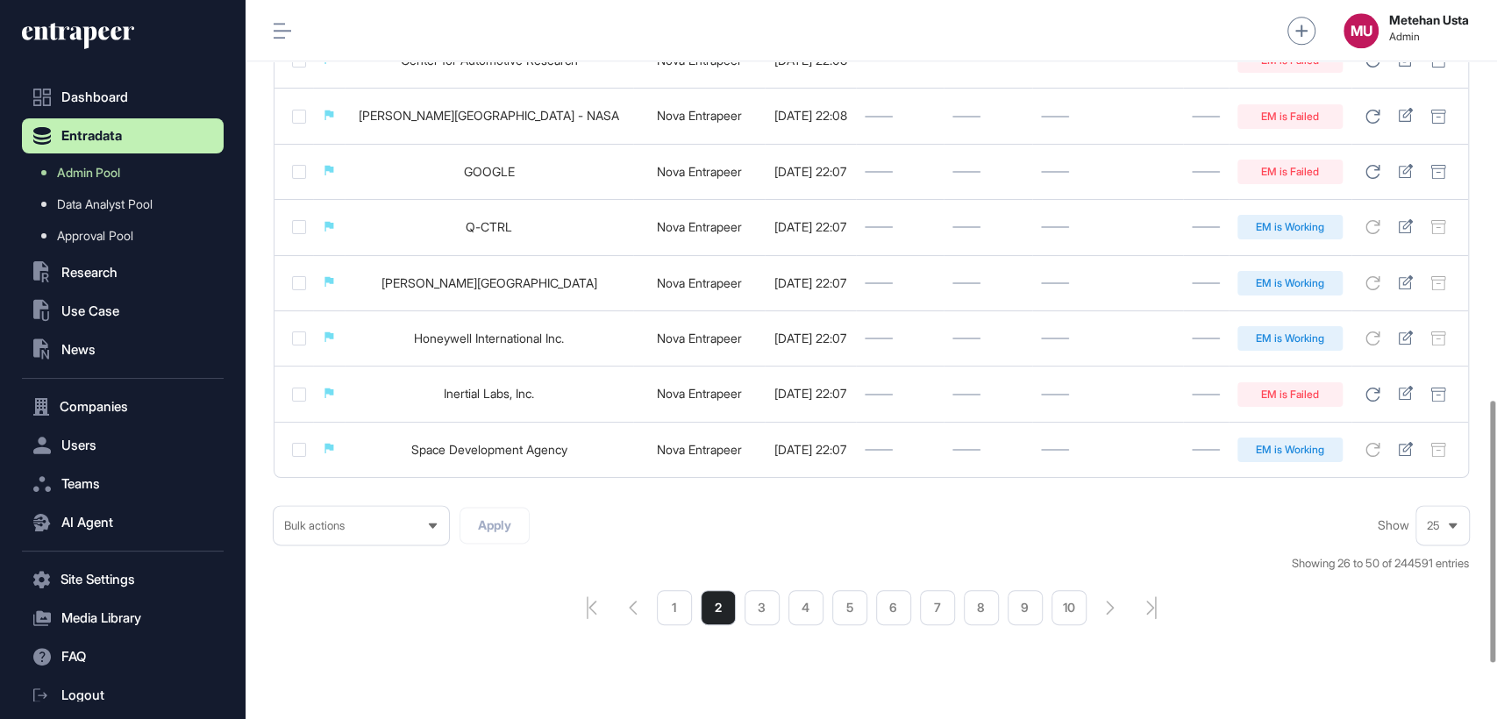
scroll to position [1249, 0]
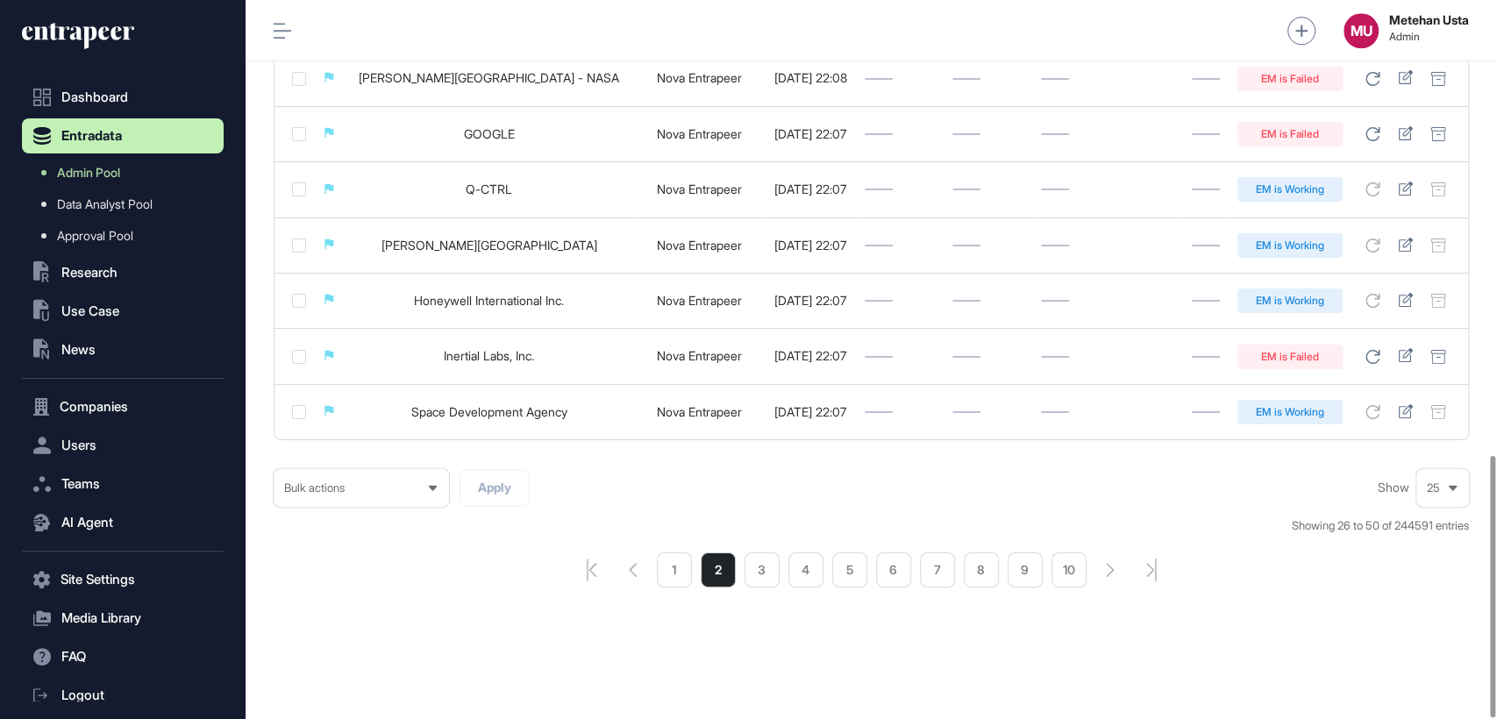
click at [762, 568] on li "3" at bounding box center [762, 569] width 35 height 35
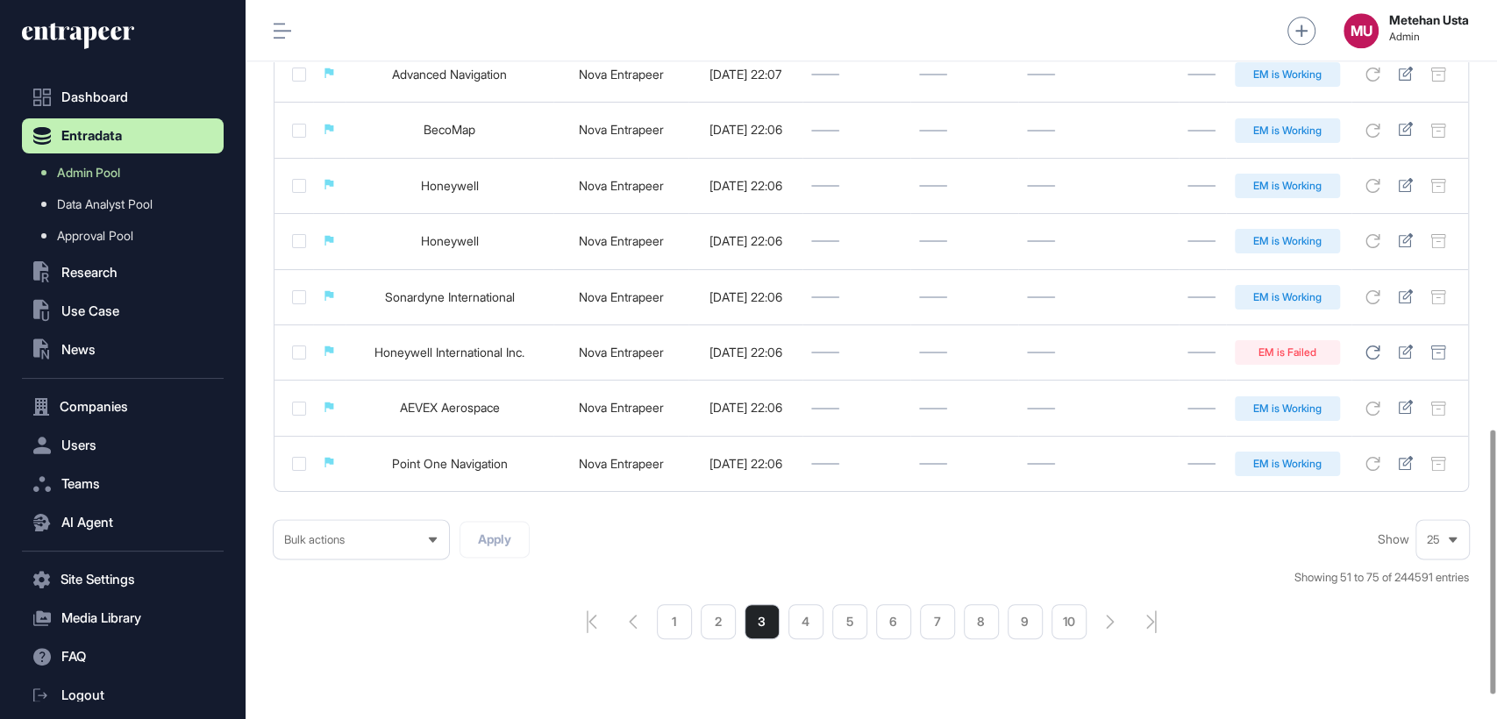
scroll to position [1169, 0]
click at [796, 638] on li "4" at bounding box center [805, 620] width 35 height 35
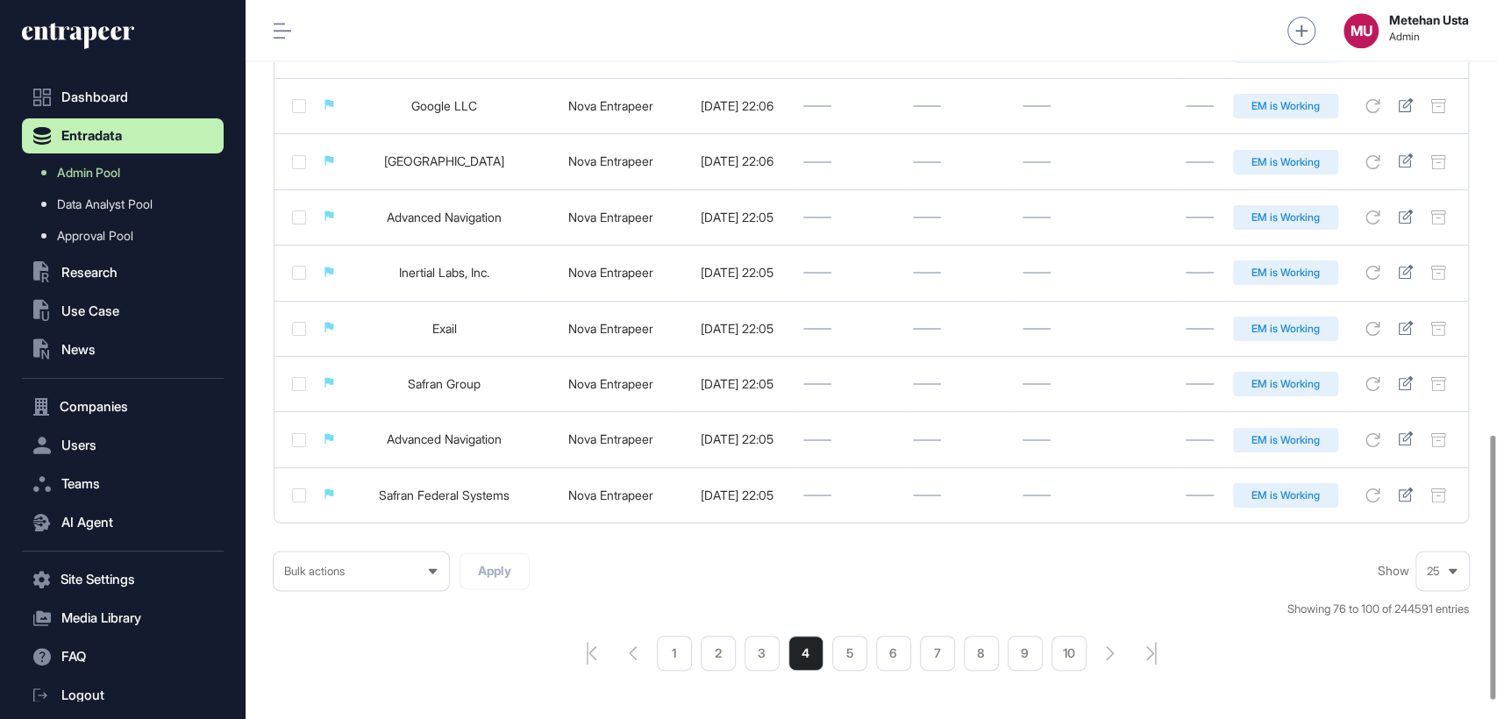
scroll to position [1232, 0]
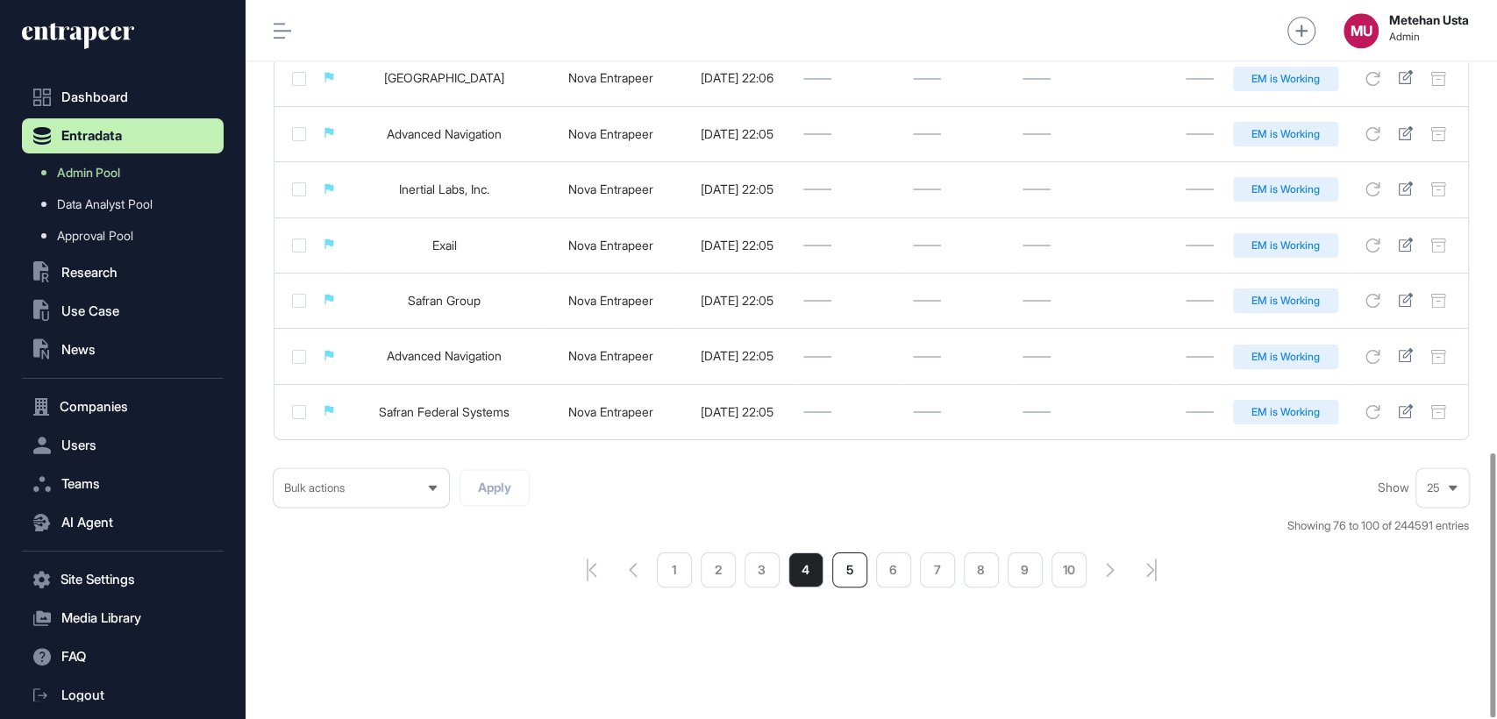
click at [857, 566] on li "5" at bounding box center [849, 569] width 35 height 35
click at [886, 568] on li "6" at bounding box center [893, 569] width 35 height 35
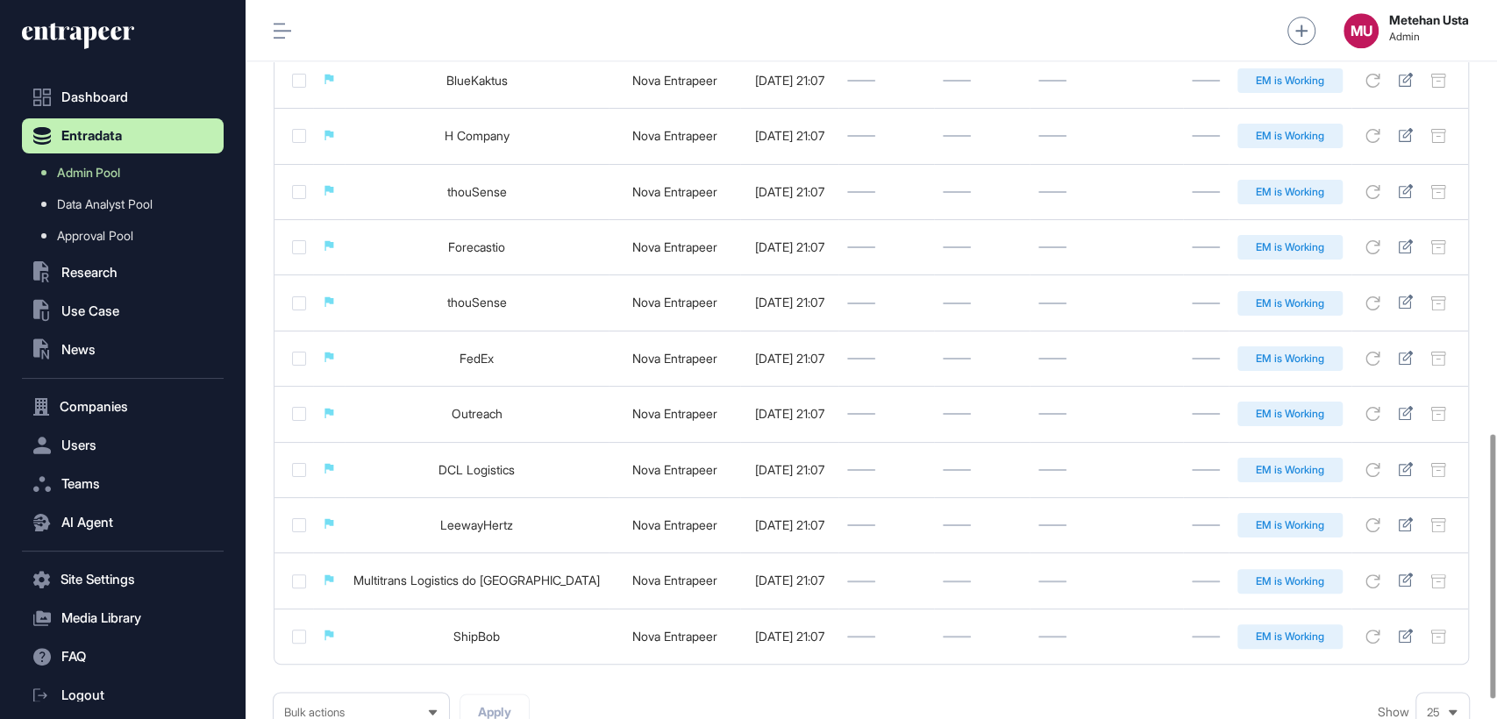
scroll to position [1232, 0]
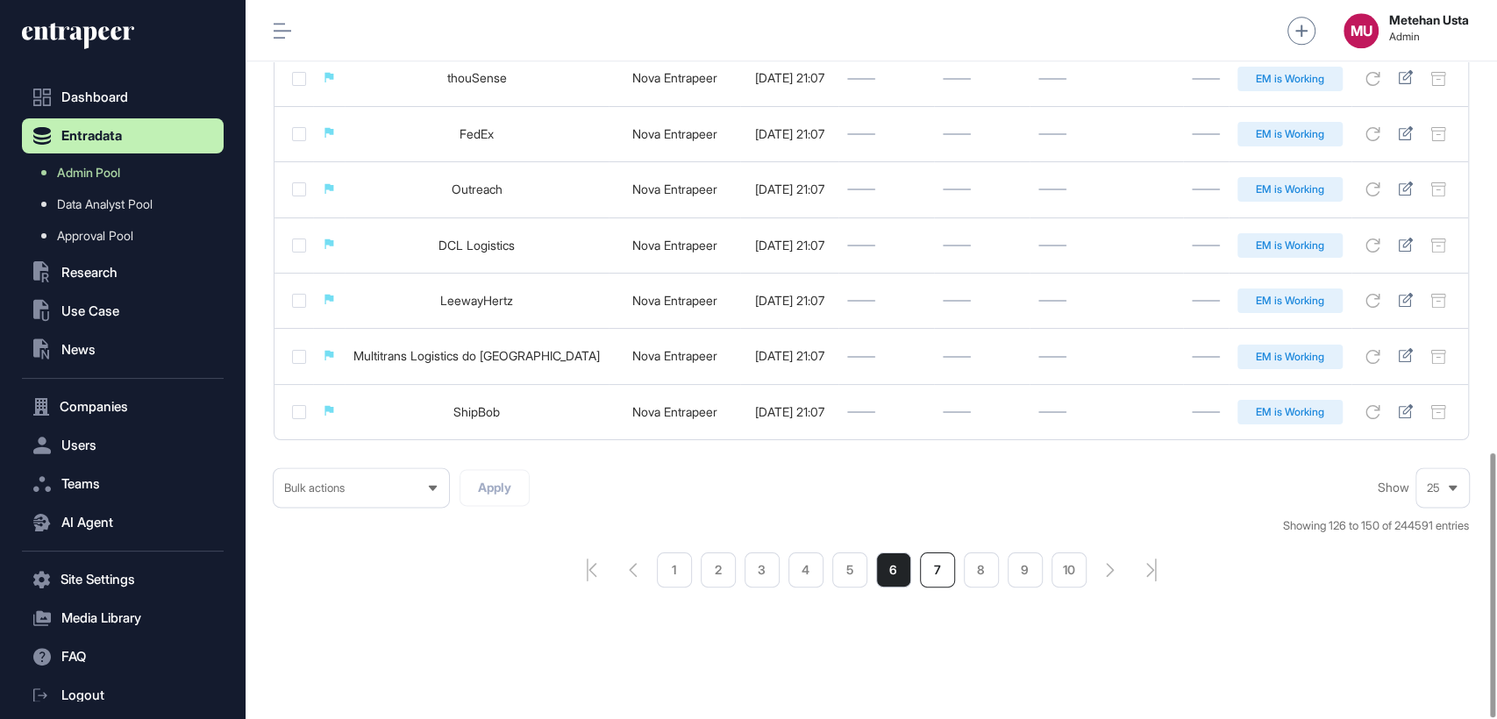
click at [933, 573] on li "7" at bounding box center [937, 569] width 35 height 35
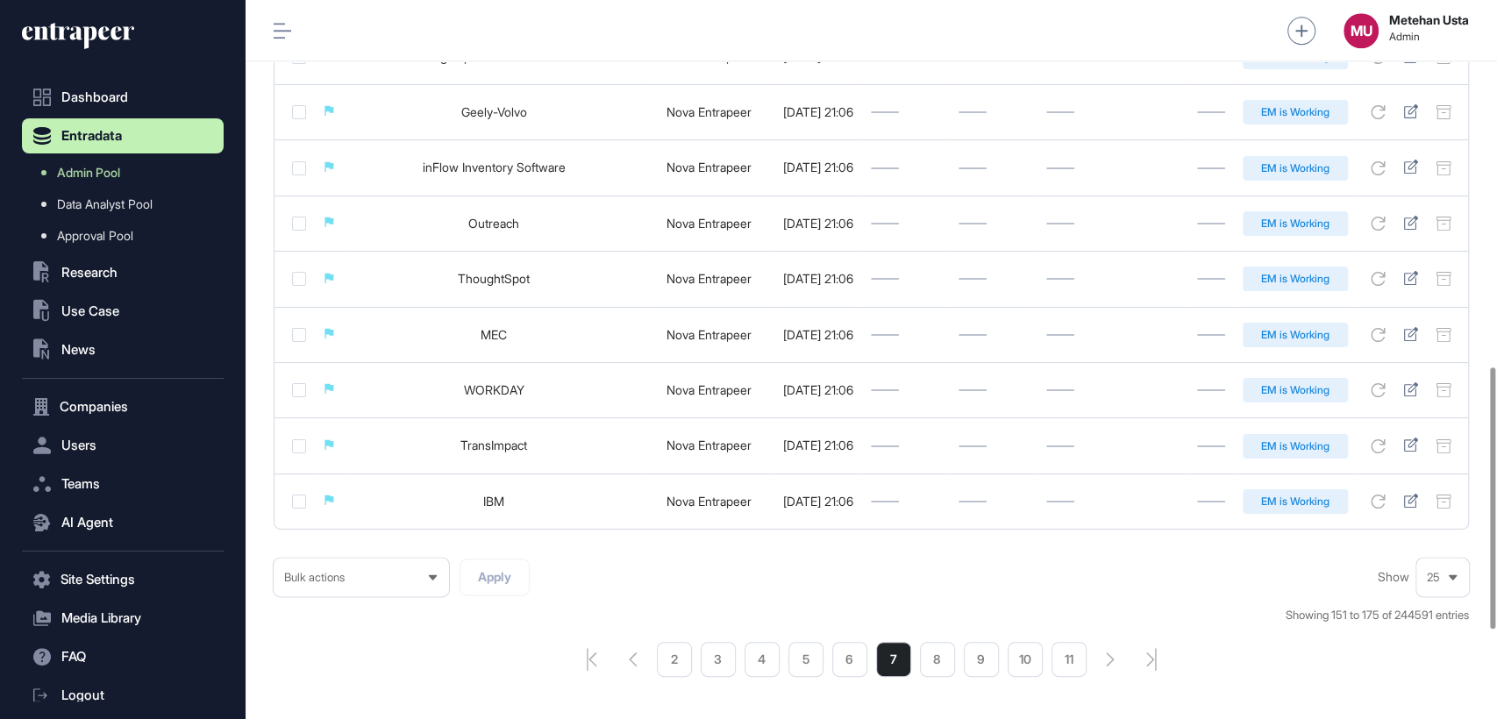
scroll to position [1249, 0]
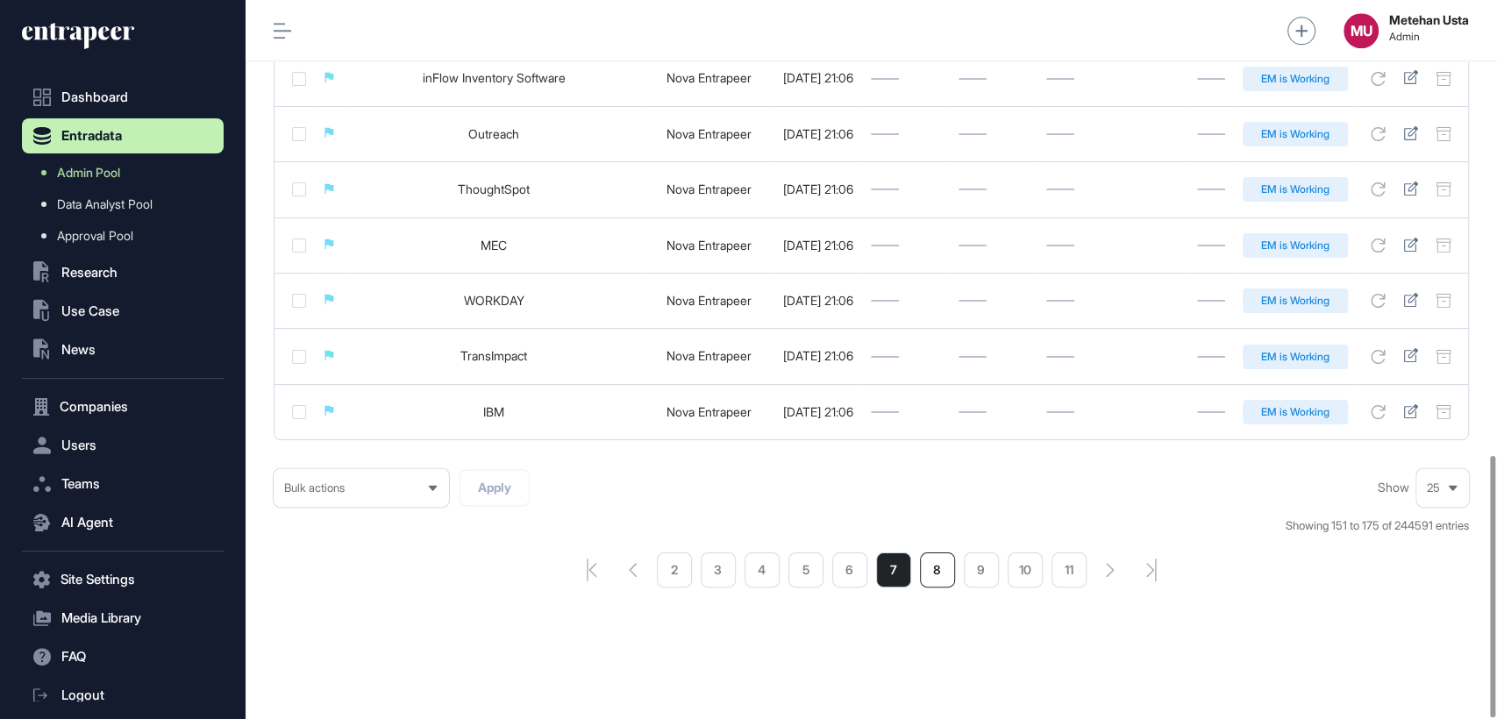
click at [928, 576] on li "8" at bounding box center [937, 569] width 35 height 35
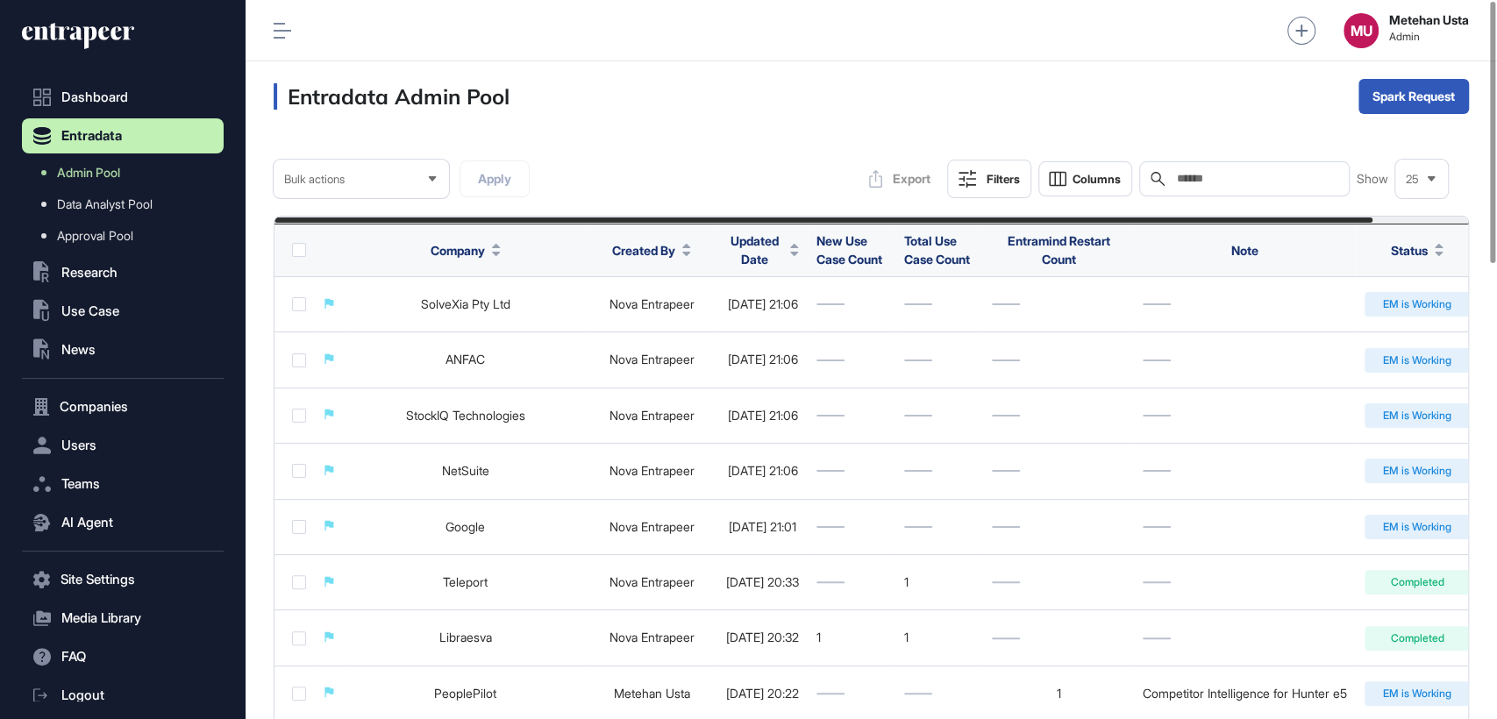
click at [994, 175] on div "Filters" at bounding box center [1003, 179] width 33 height 14
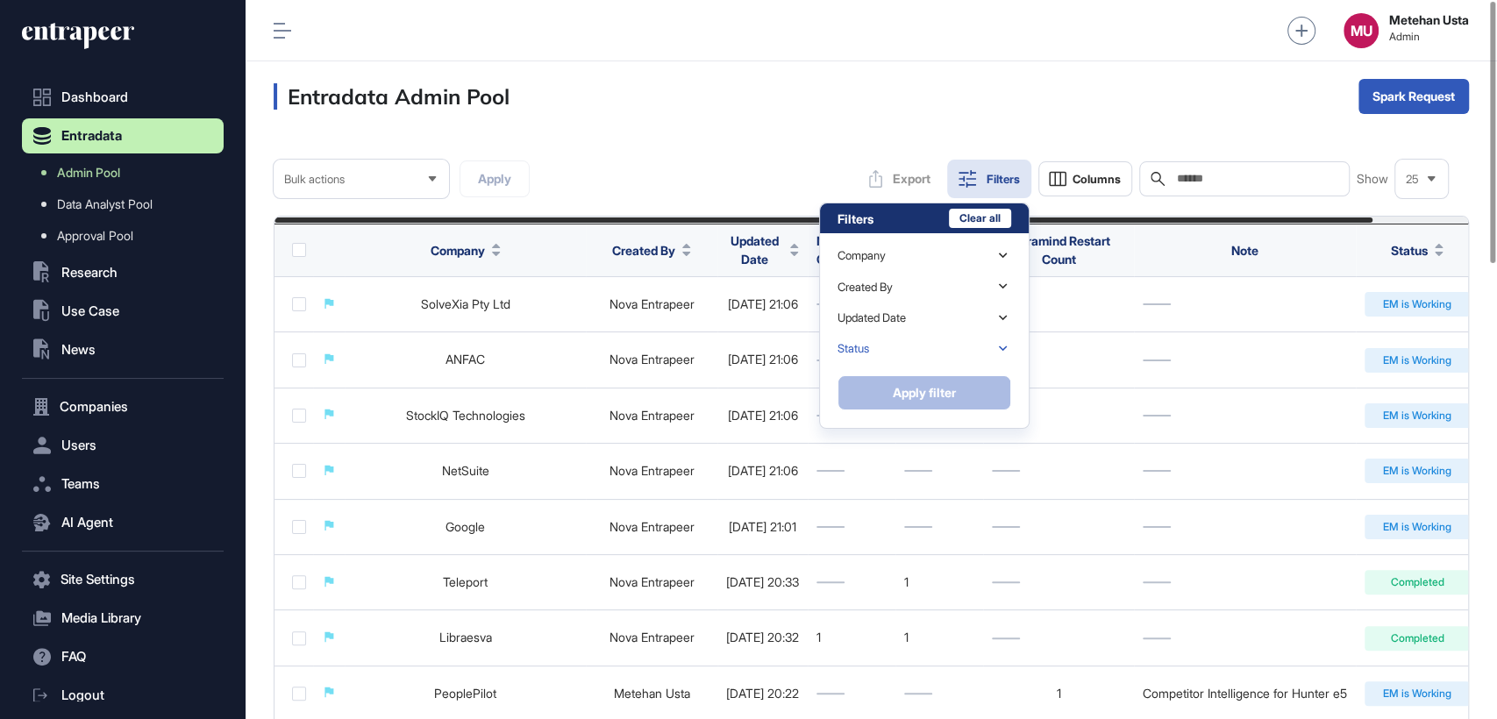
click at [915, 351] on div "Status" at bounding box center [924, 348] width 174 height 31
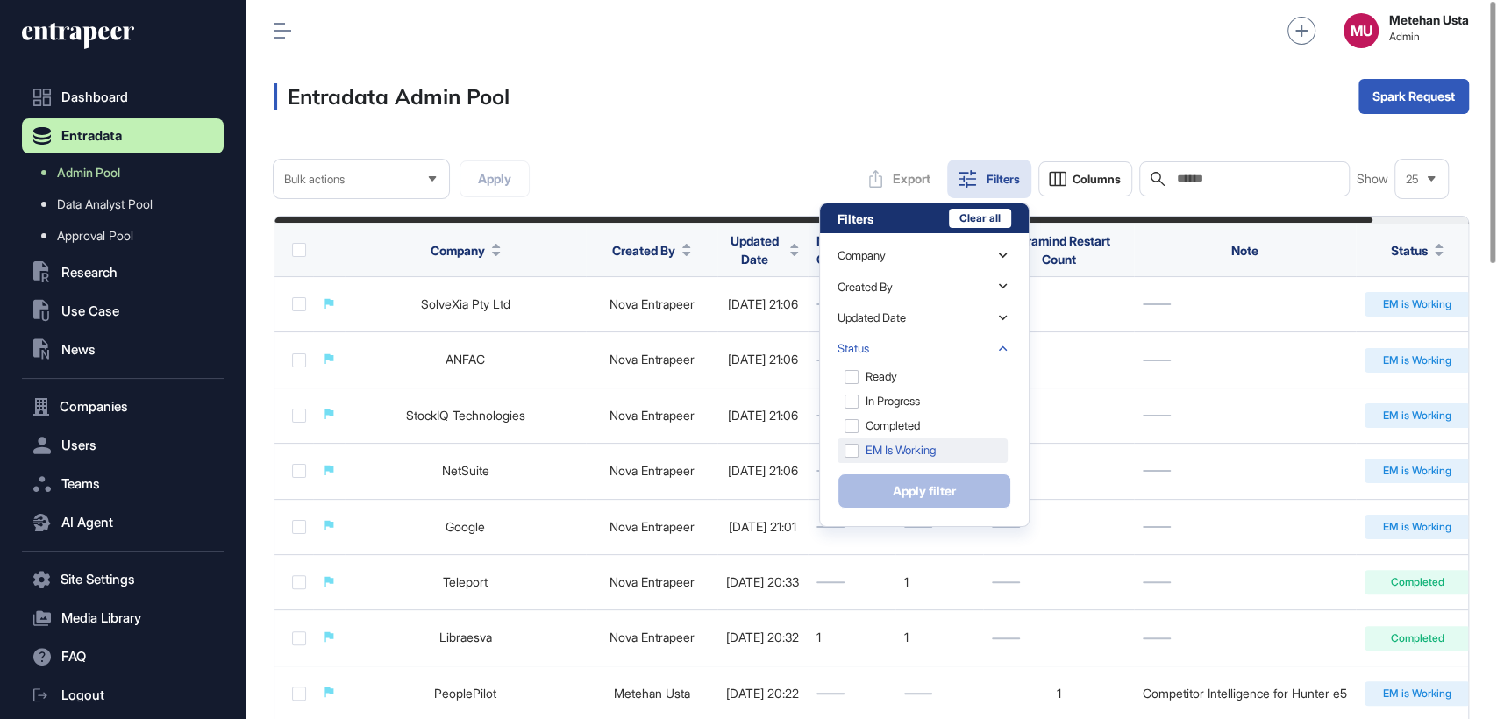
click at [916, 445] on div "EM is Working" at bounding box center [922, 450] width 170 height 25
click at [924, 503] on button "Apply filter" at bounding box center [924, 491] width 174 height 35
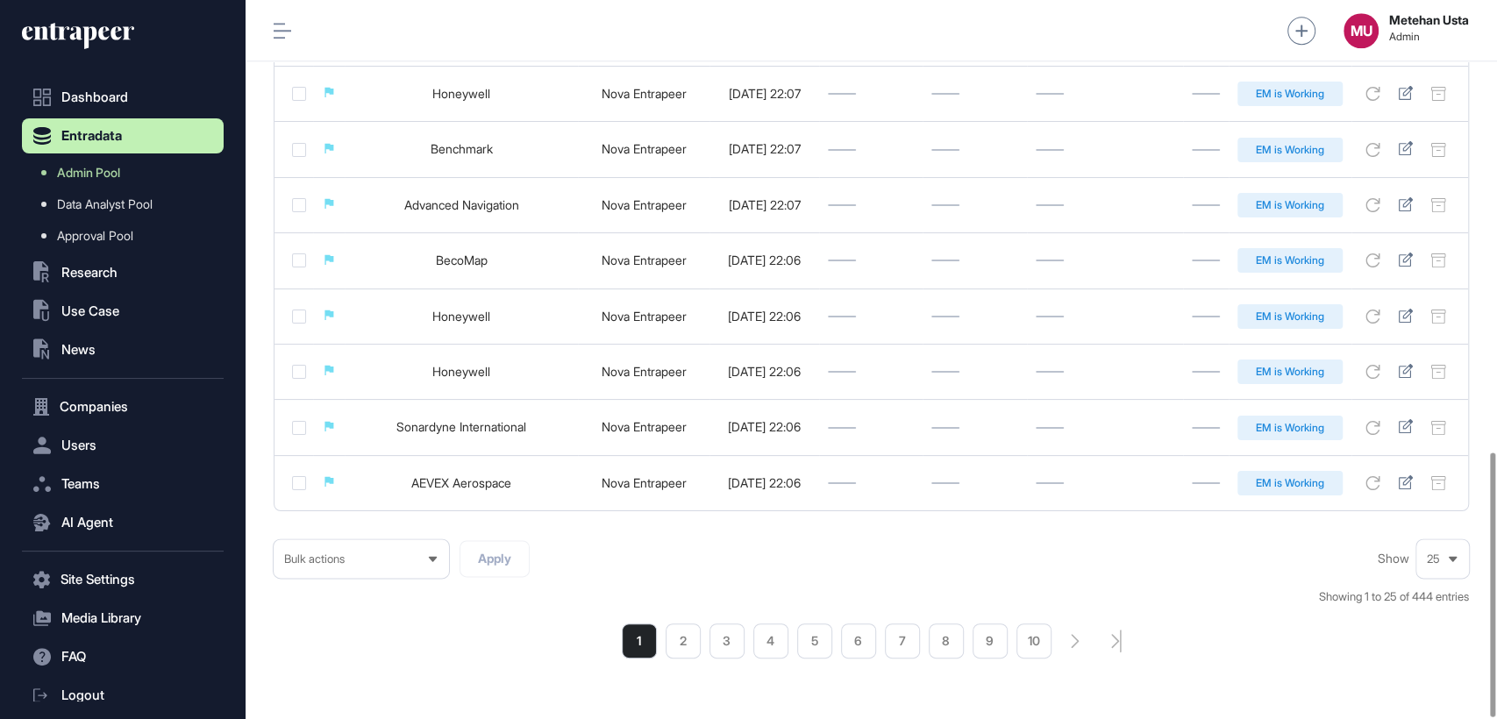
scroll to position [1232, 0]
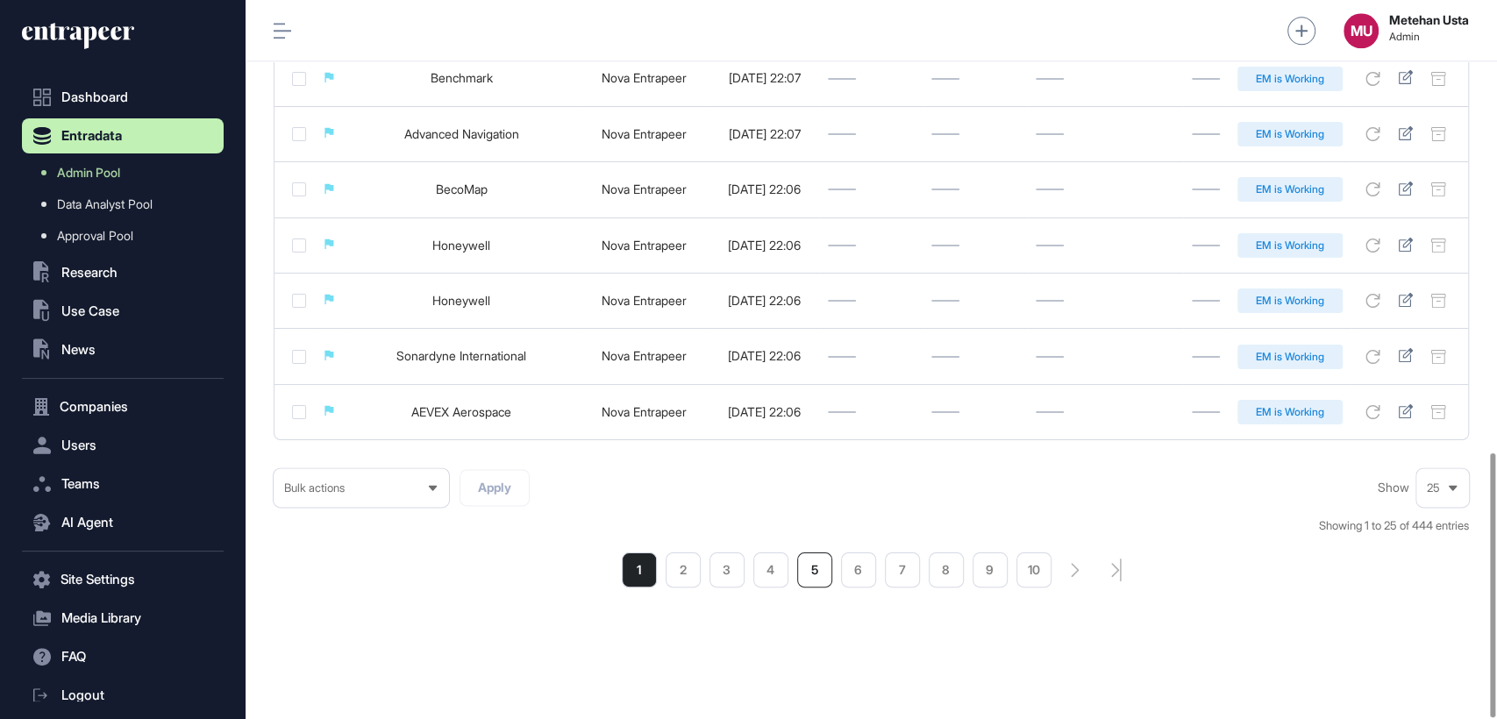
click at [814, 568] on li "5" at bounding box center [814, 569] width 35 height 35
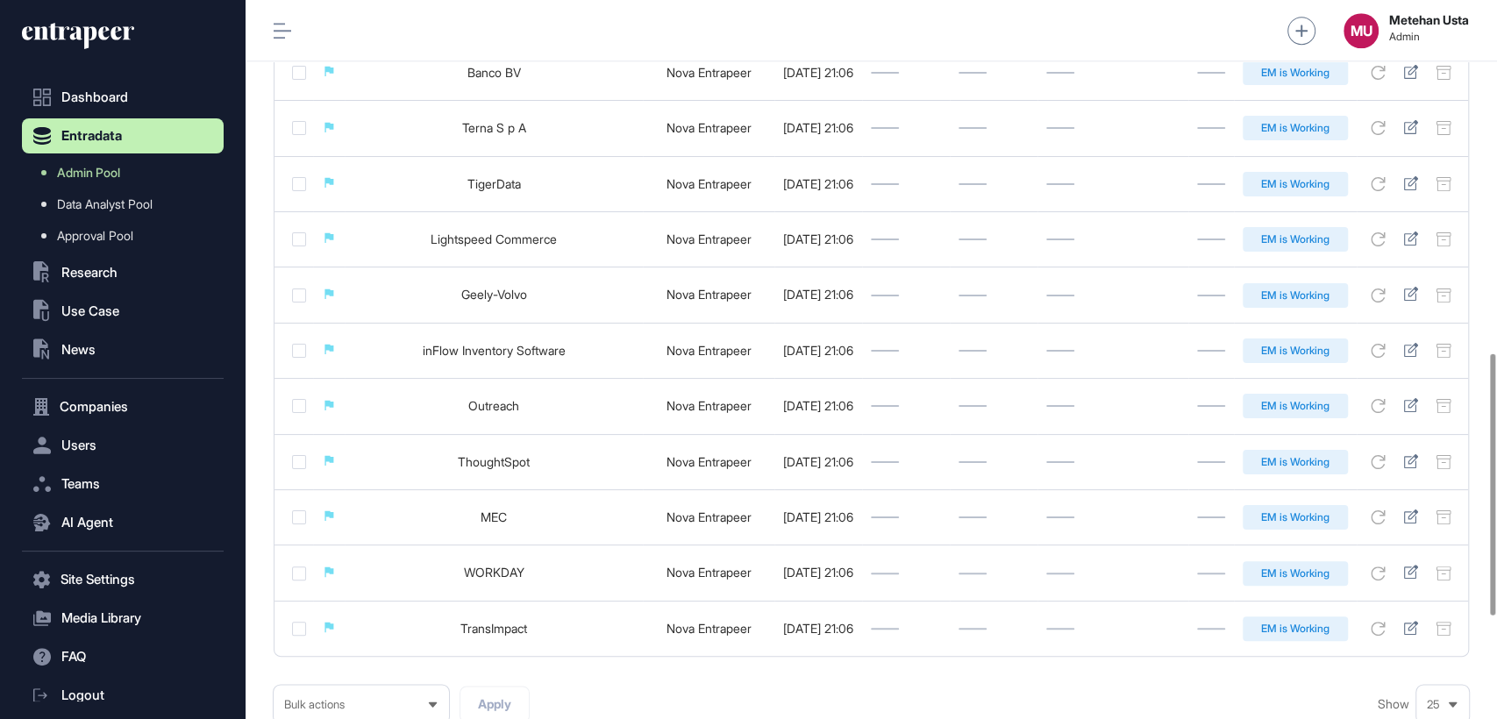
scroll to position [1249, 0]
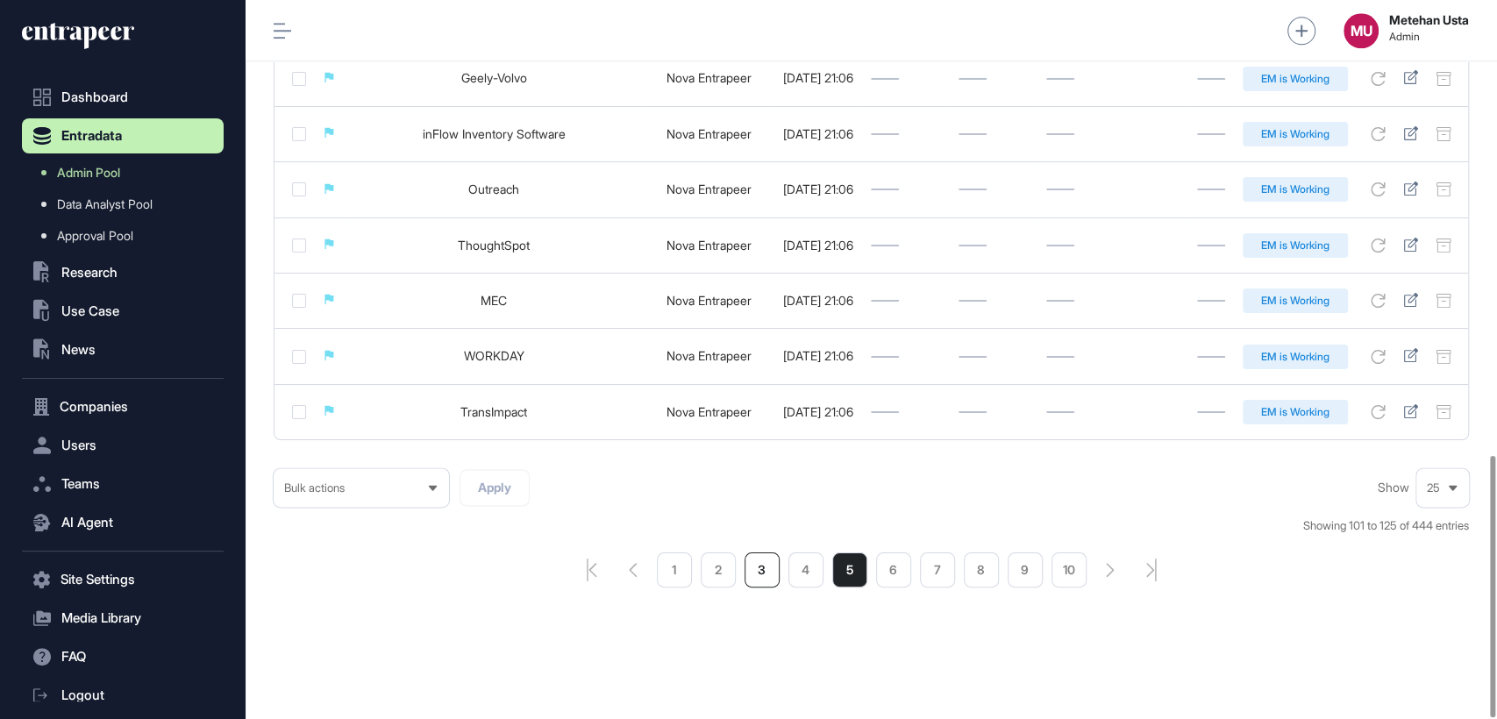
click at [773, 557] on li "3" at bounding box center [762, 569] width 35 height 35
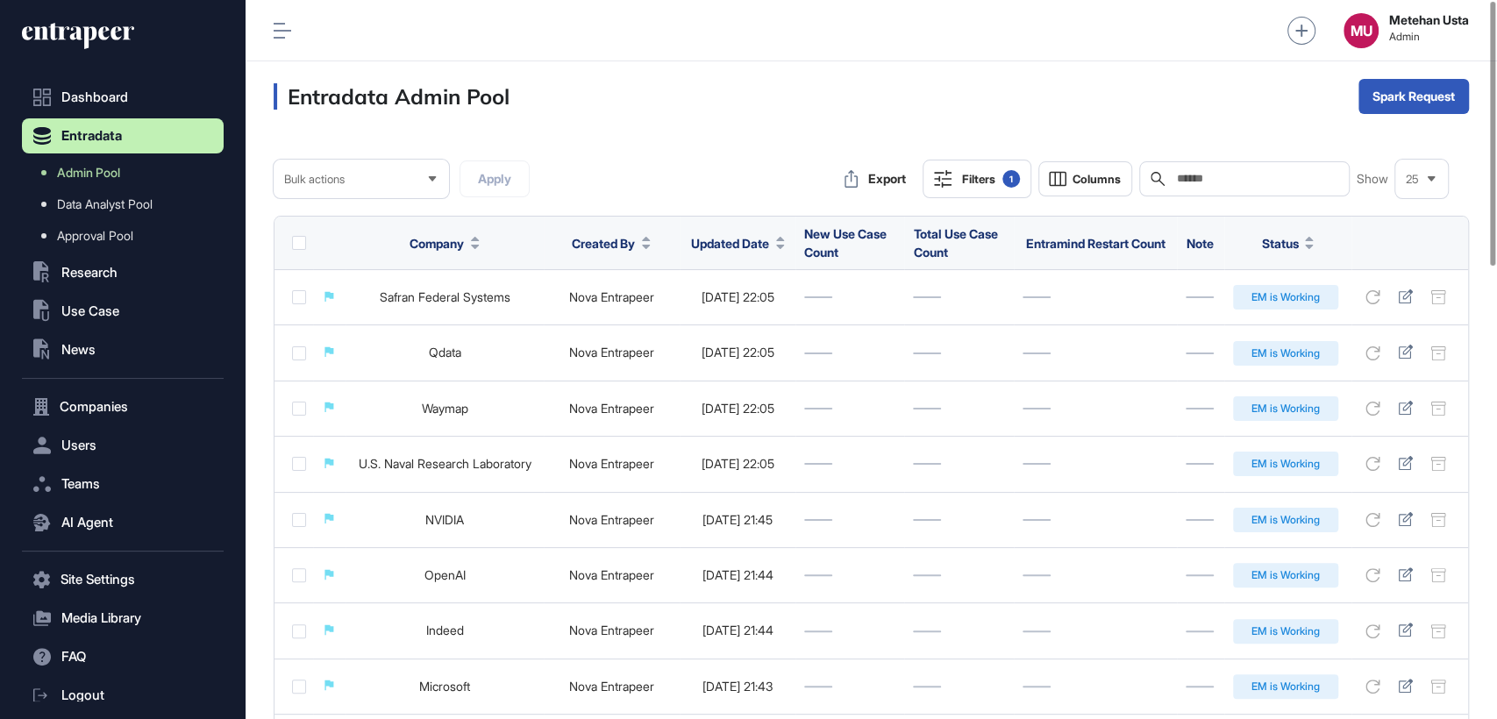
click at [1008, 184] on div "1" at bounding box center [1011, 179] width 18 height 18
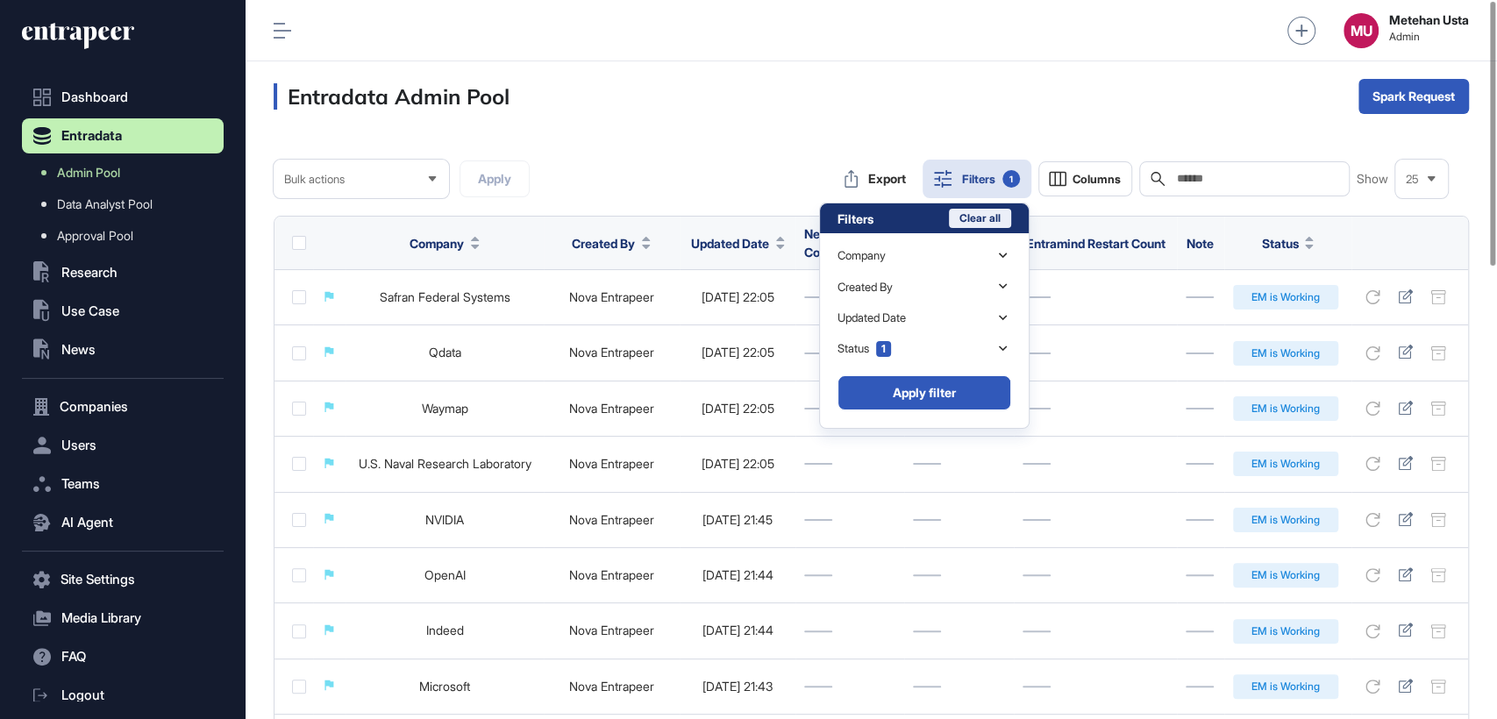
click at [1001, 210] on button "Clear all" at bounding box center [980, 218] width 62 height 19
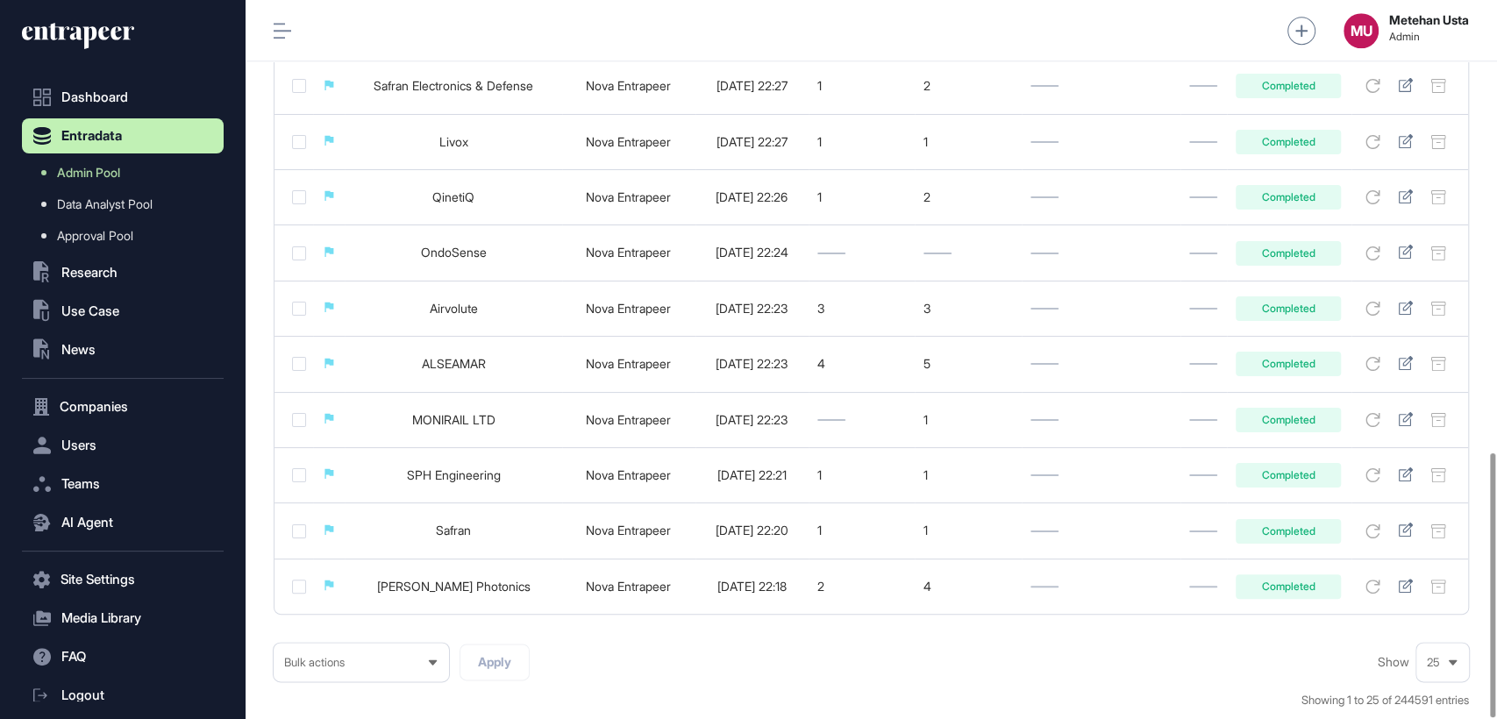
scroll to position [1232, 0]
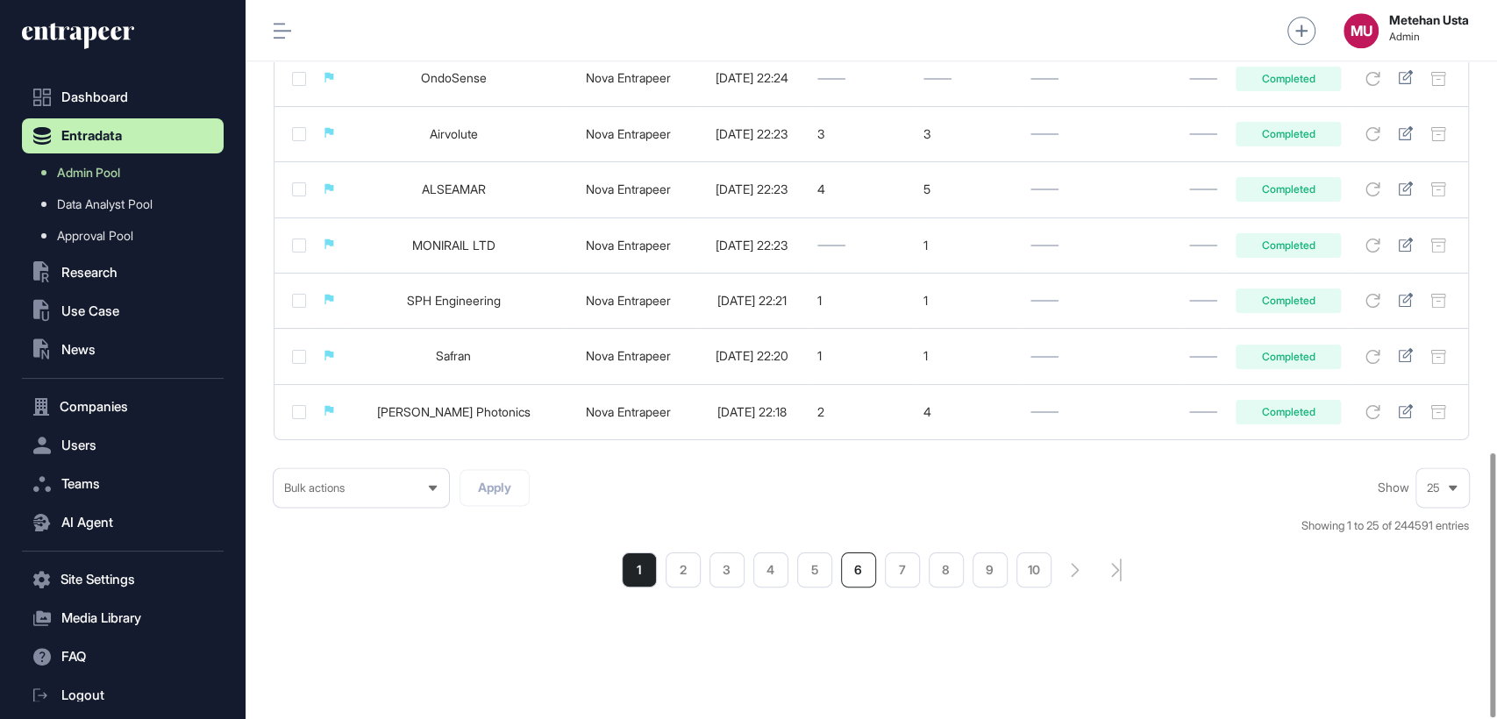
click at [863, 570] on li "6" at bounding box center [858, 569] width 35 height 35
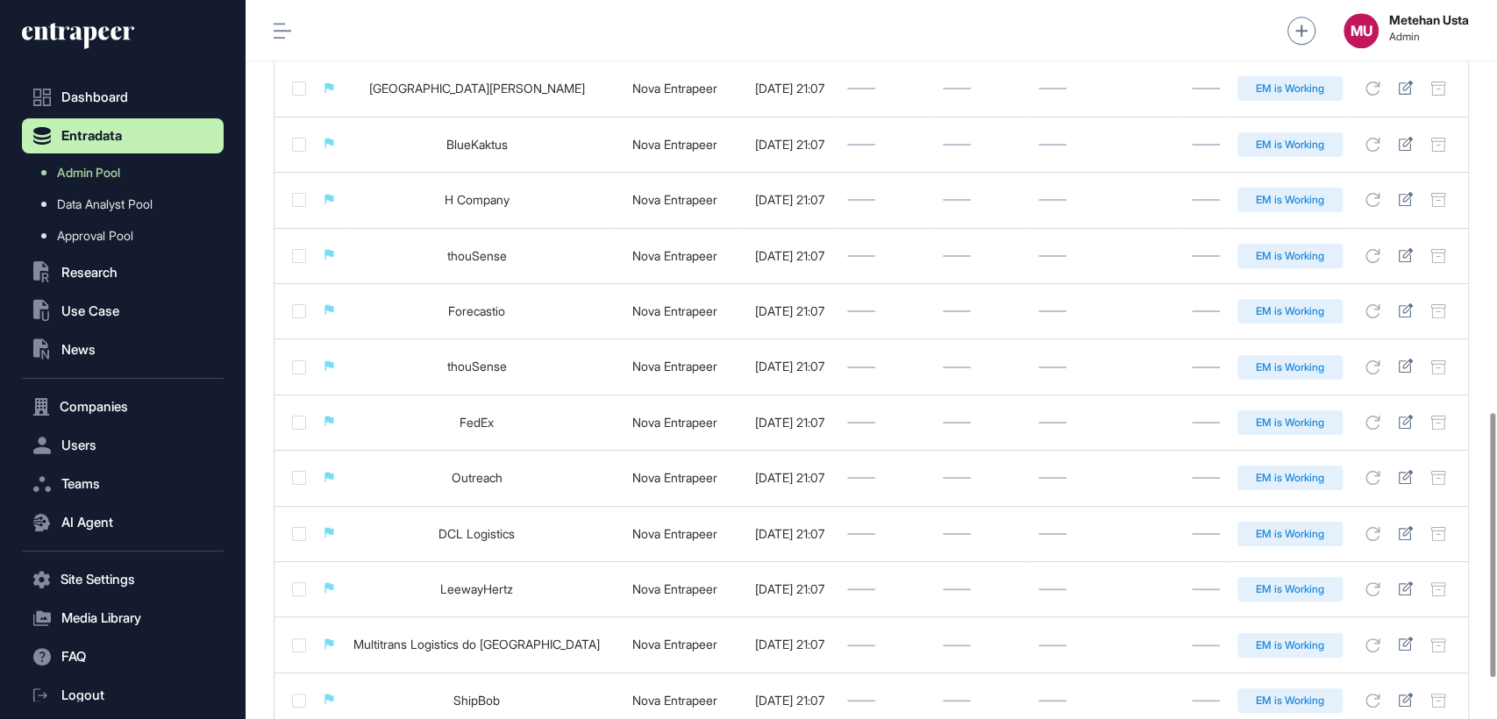
scroll to position [1232, 0]
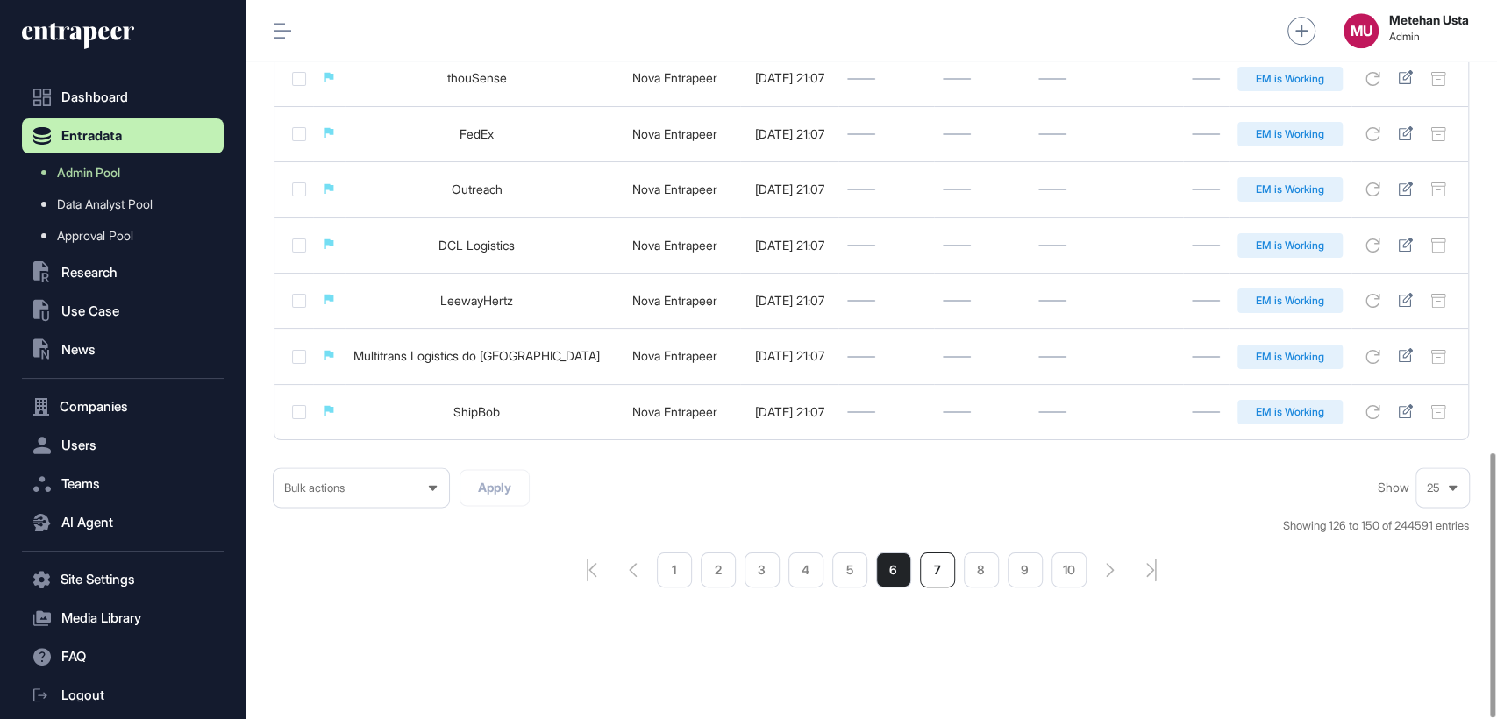
click at [931, 564] on li "7" at bounding box center [937, 569] width 35 height 35
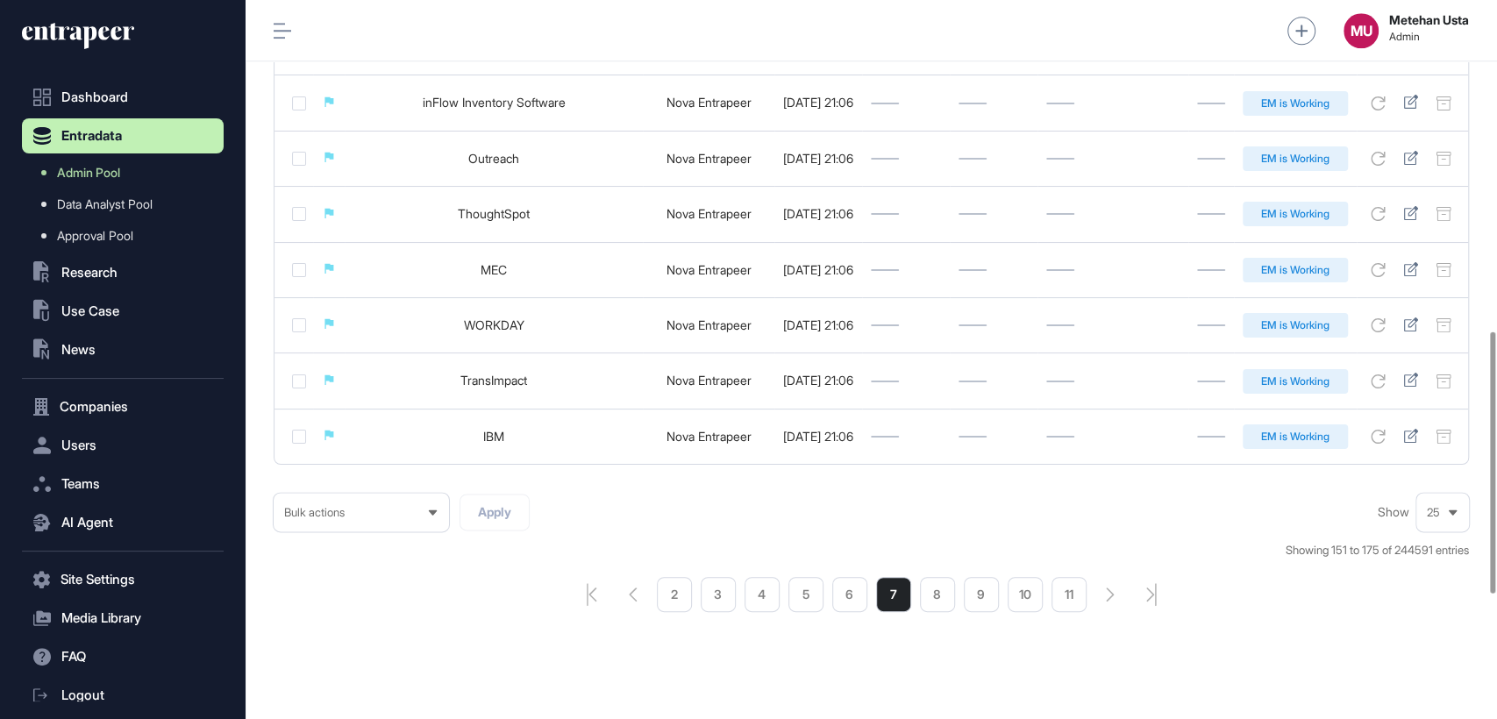
scroll to position [1249, 0]
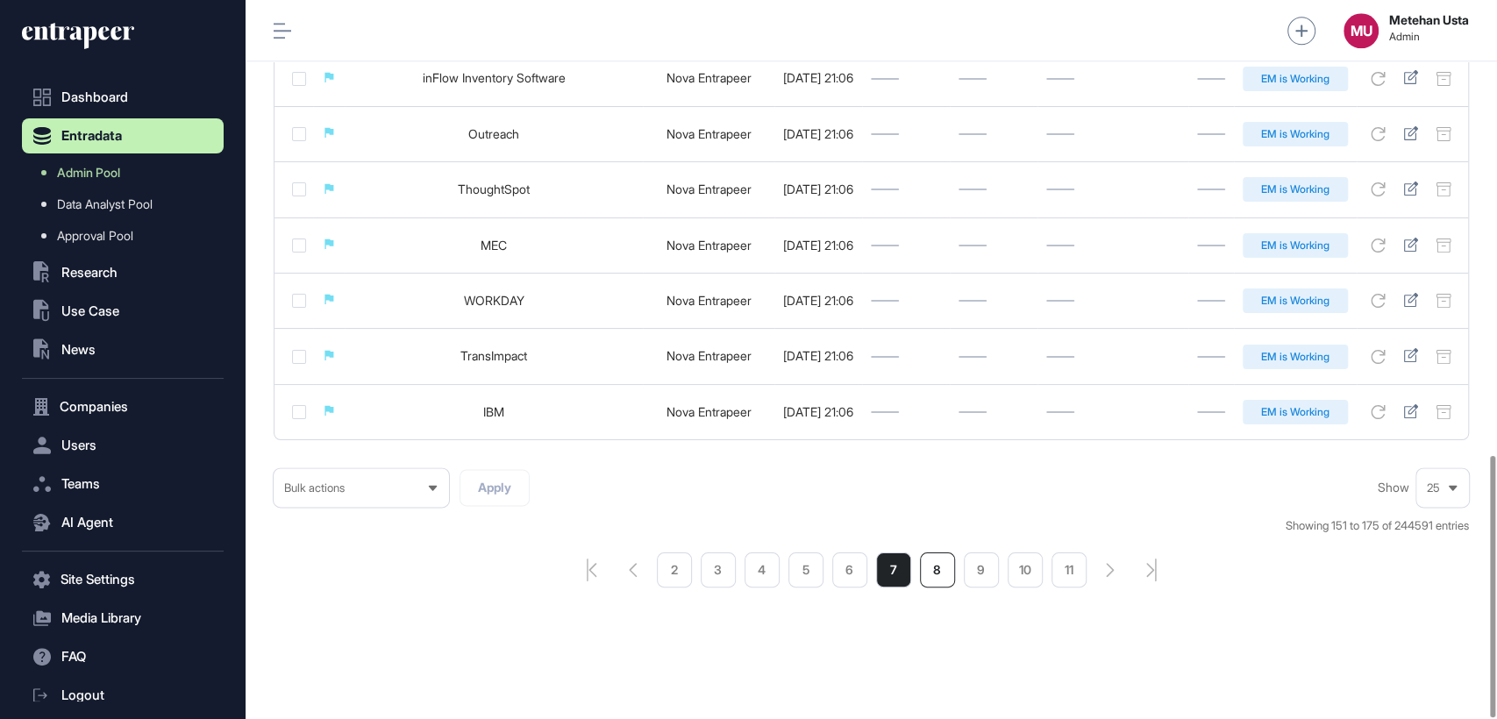
click at [948, 572] on li "8" at bounding box center [937, 569] width 35 height 35
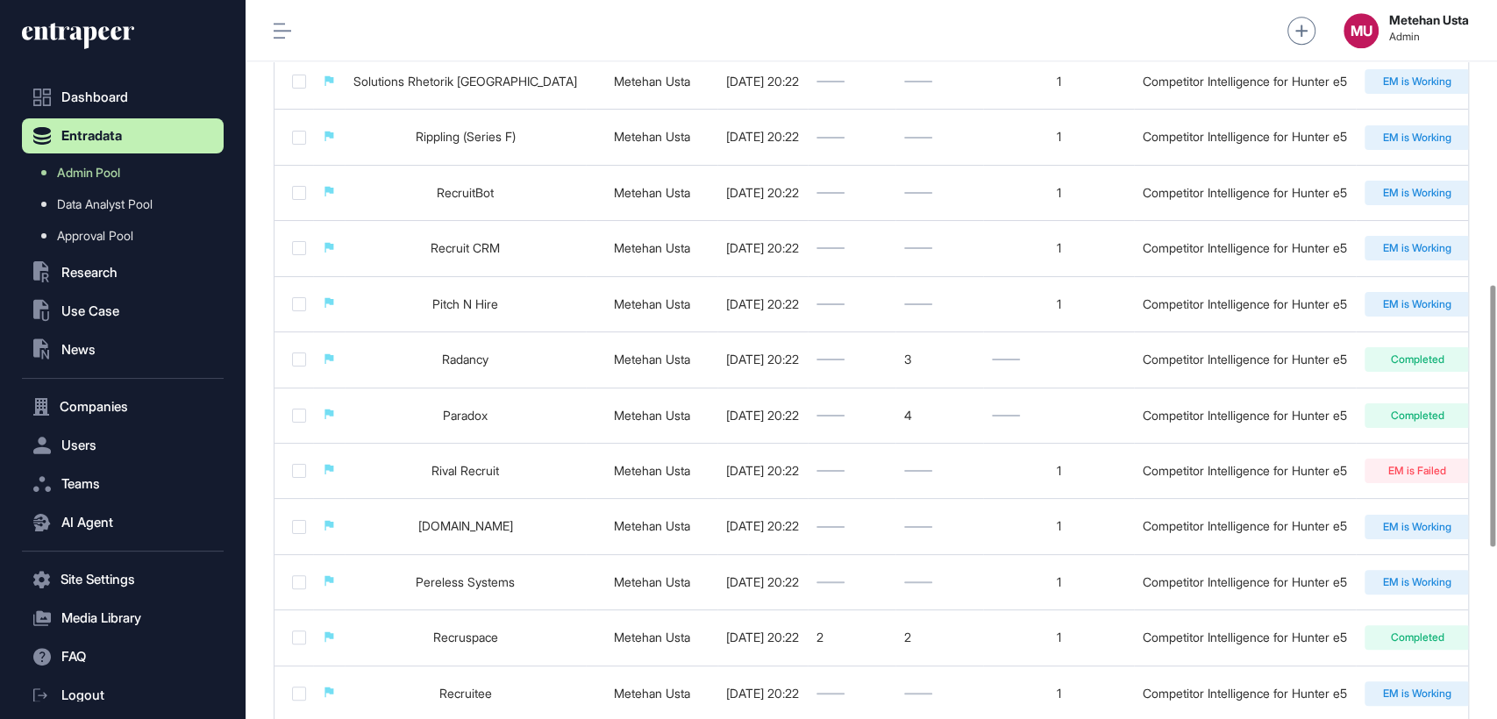
scroll to position [779, 0]
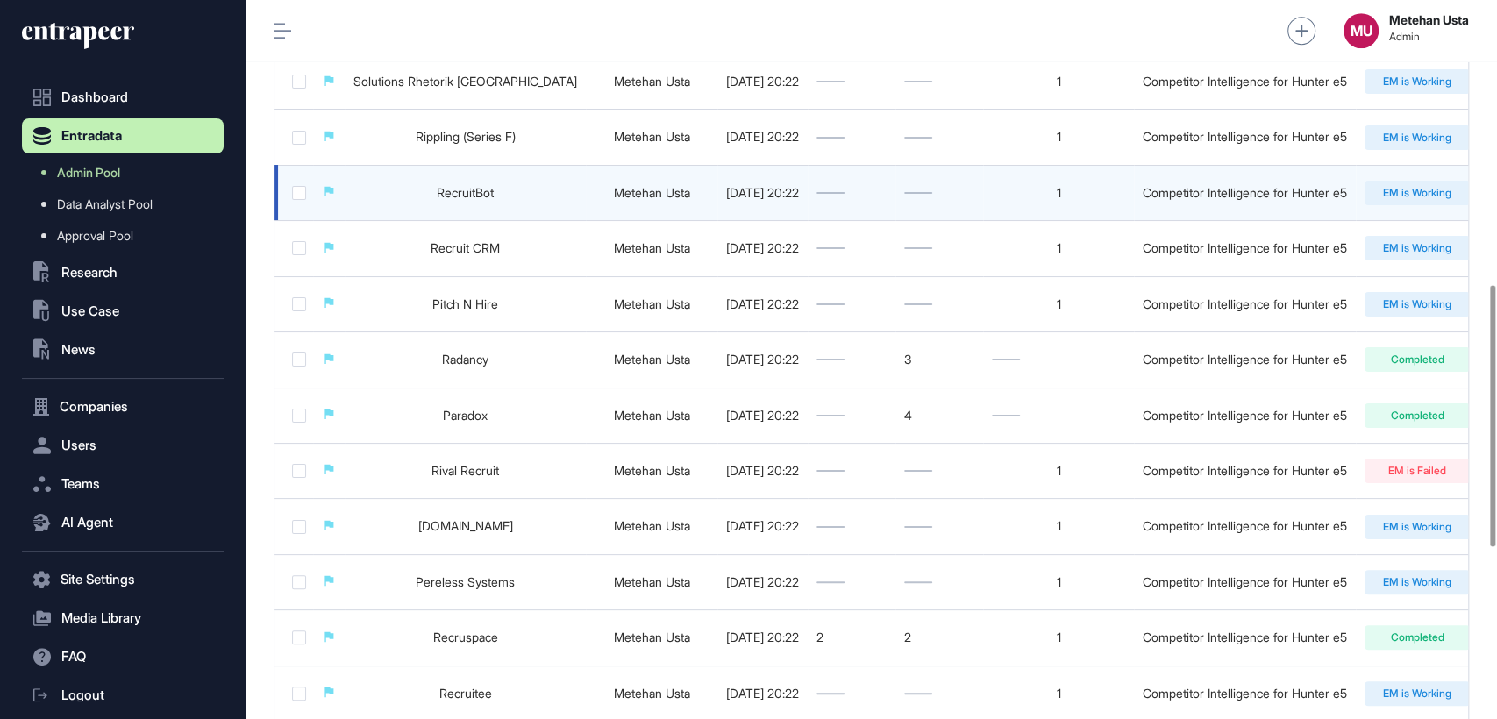
drag, startPoint x: 1070, startPoint y: 286, endPoint x: 1072, endPoint y: 212, distance: 73.7
click at [1072, 212] on td "1" at bounding box center [1058, 192] width 151 height 55
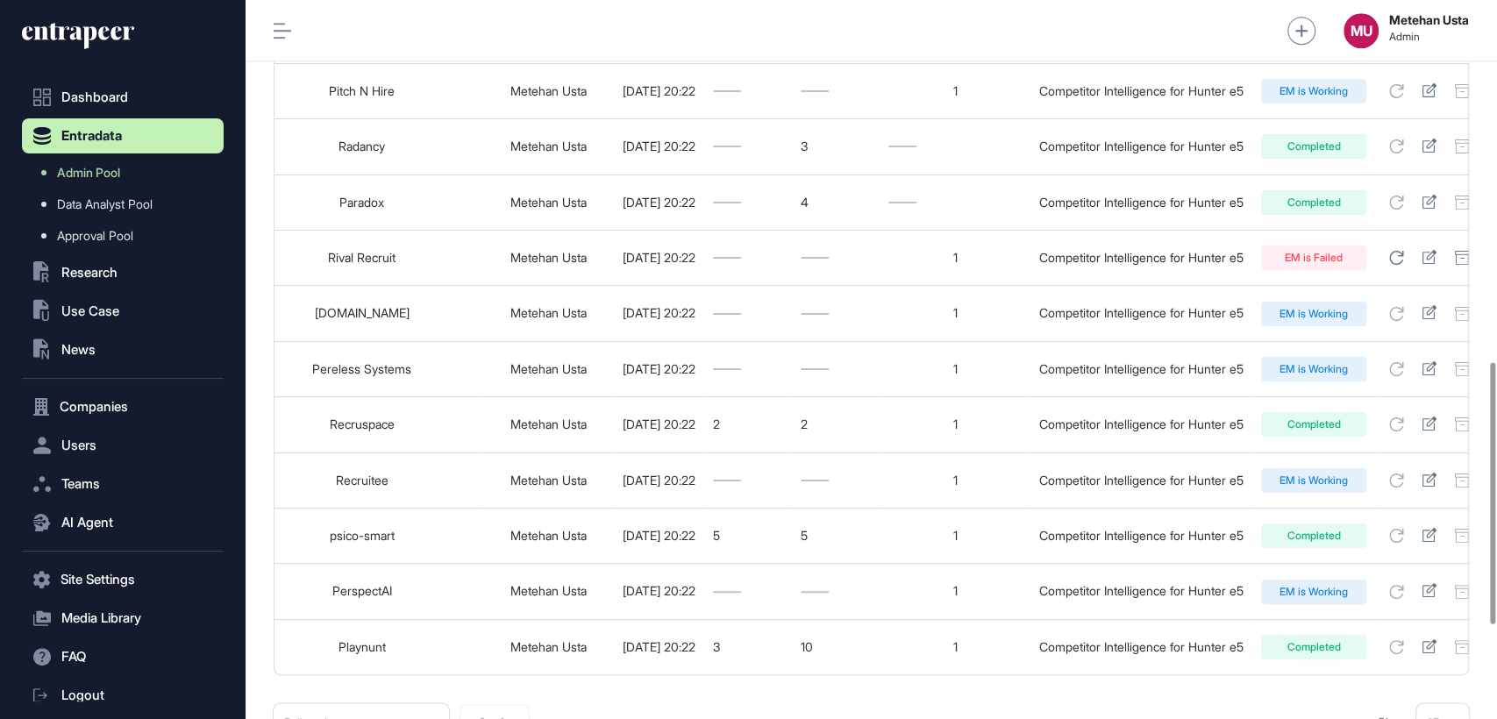
scroll to position [1249, 0]
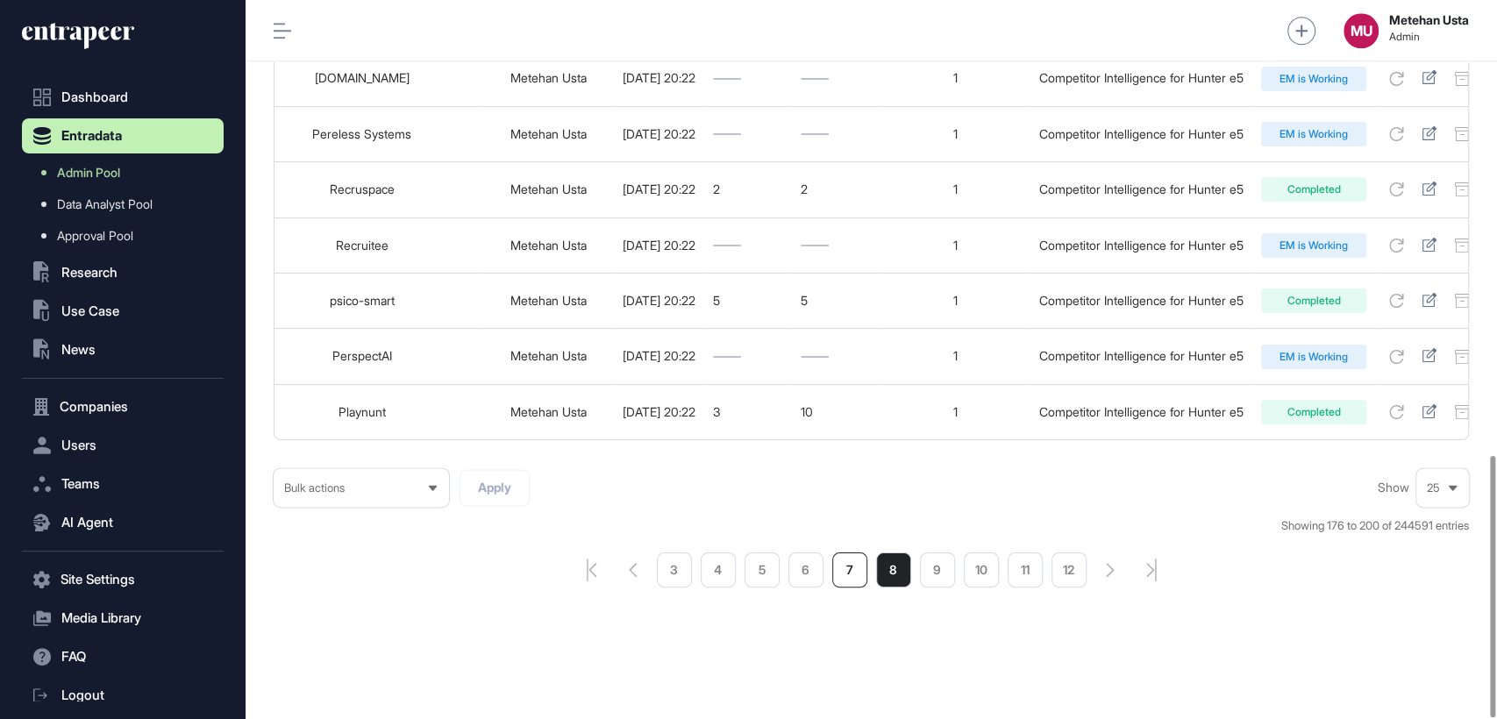
click at [844, 566] on li "7" at bounding box center [849, 569] width 35 height 35
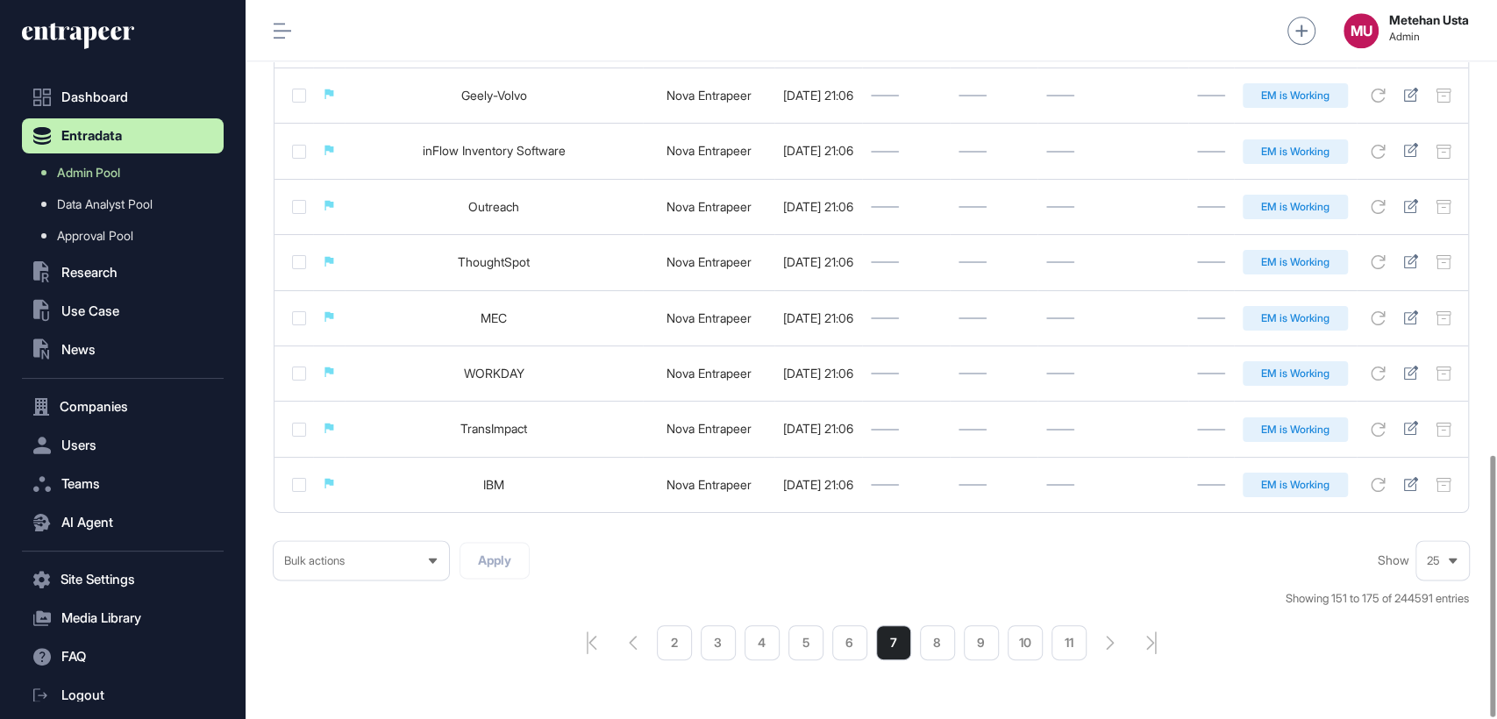
scroll to position [1249, 0]
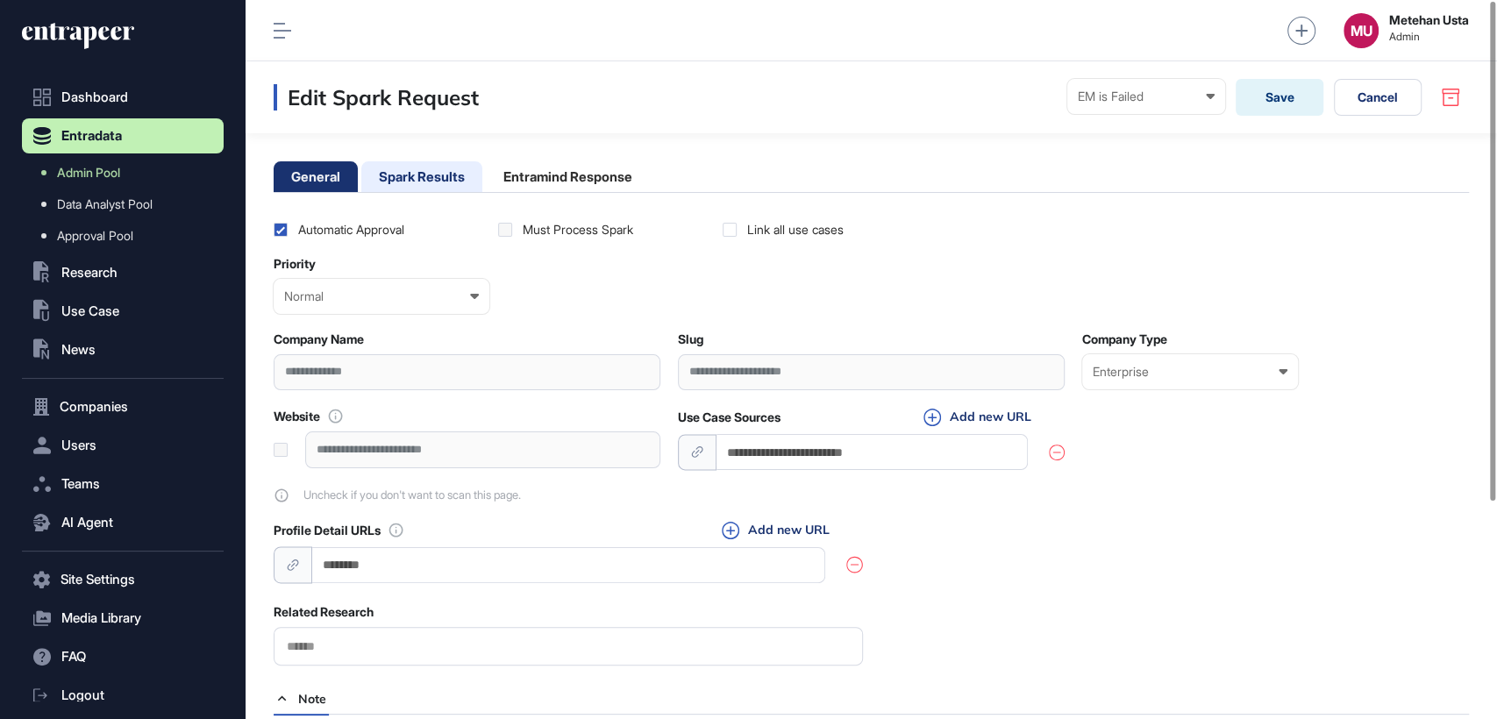
click at [431, 185] on li "Spark Results" at bounding box center [421, 176] width 121 height 31
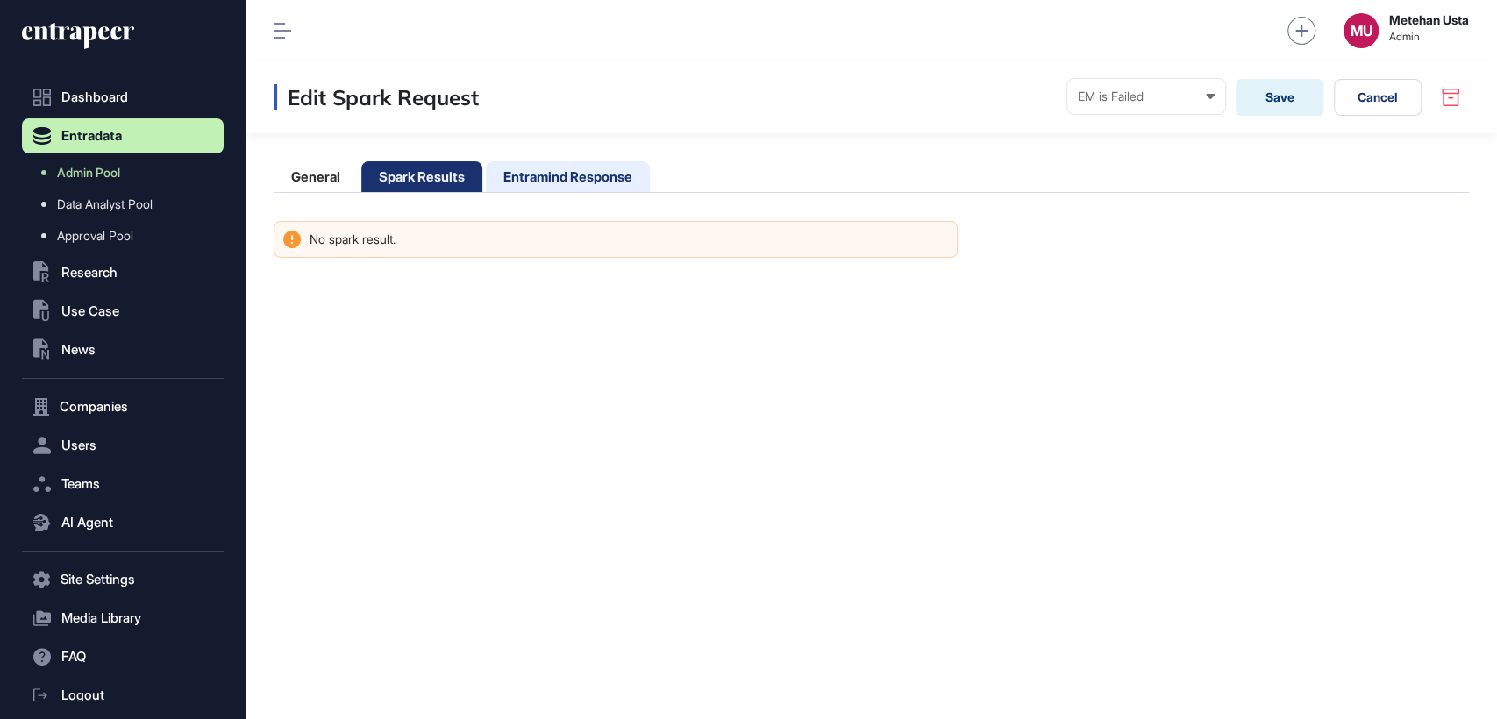
click at [547, 189] on li "Entramind Response" at bounding box center [568, 176] width 164 height 31
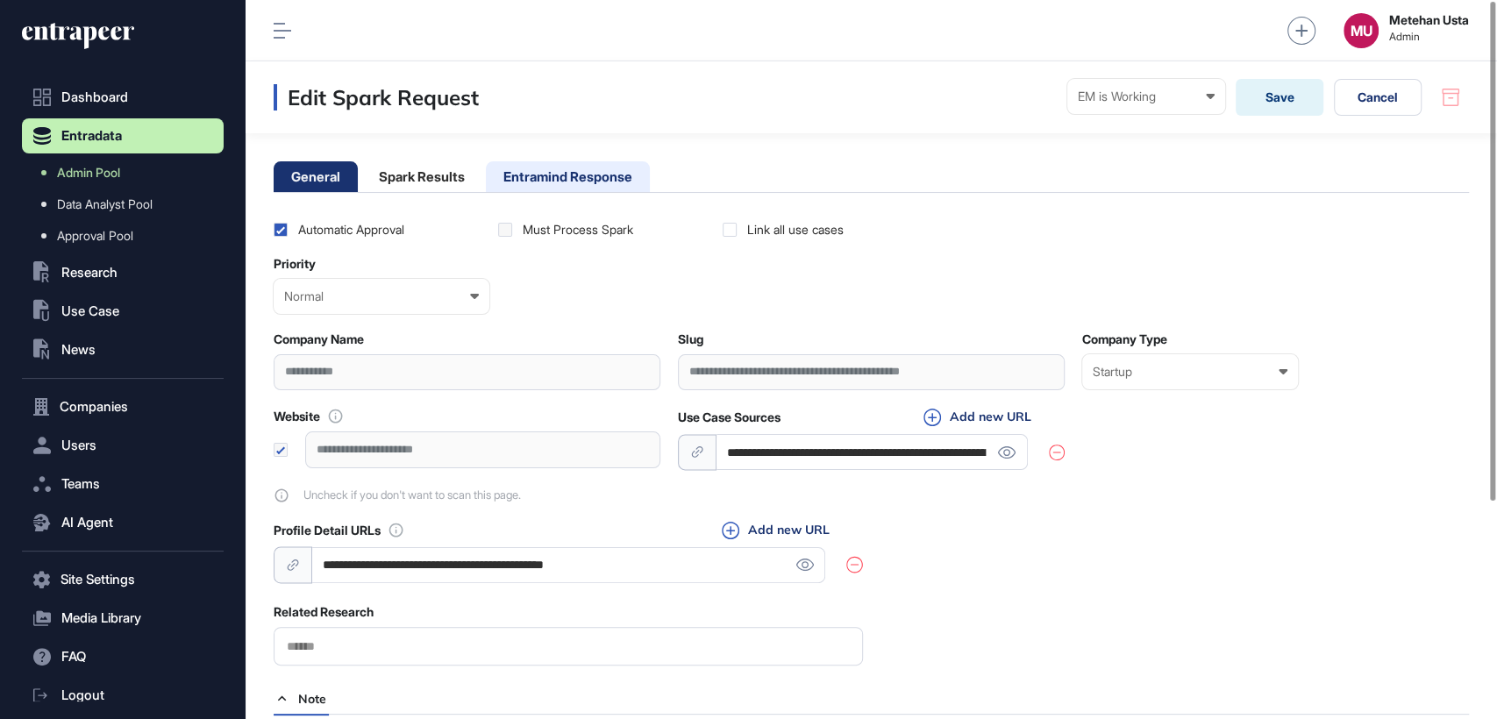
click at [564, 180] on li "Entramind Response" at bounding box center [568, 176] width 164 height 31
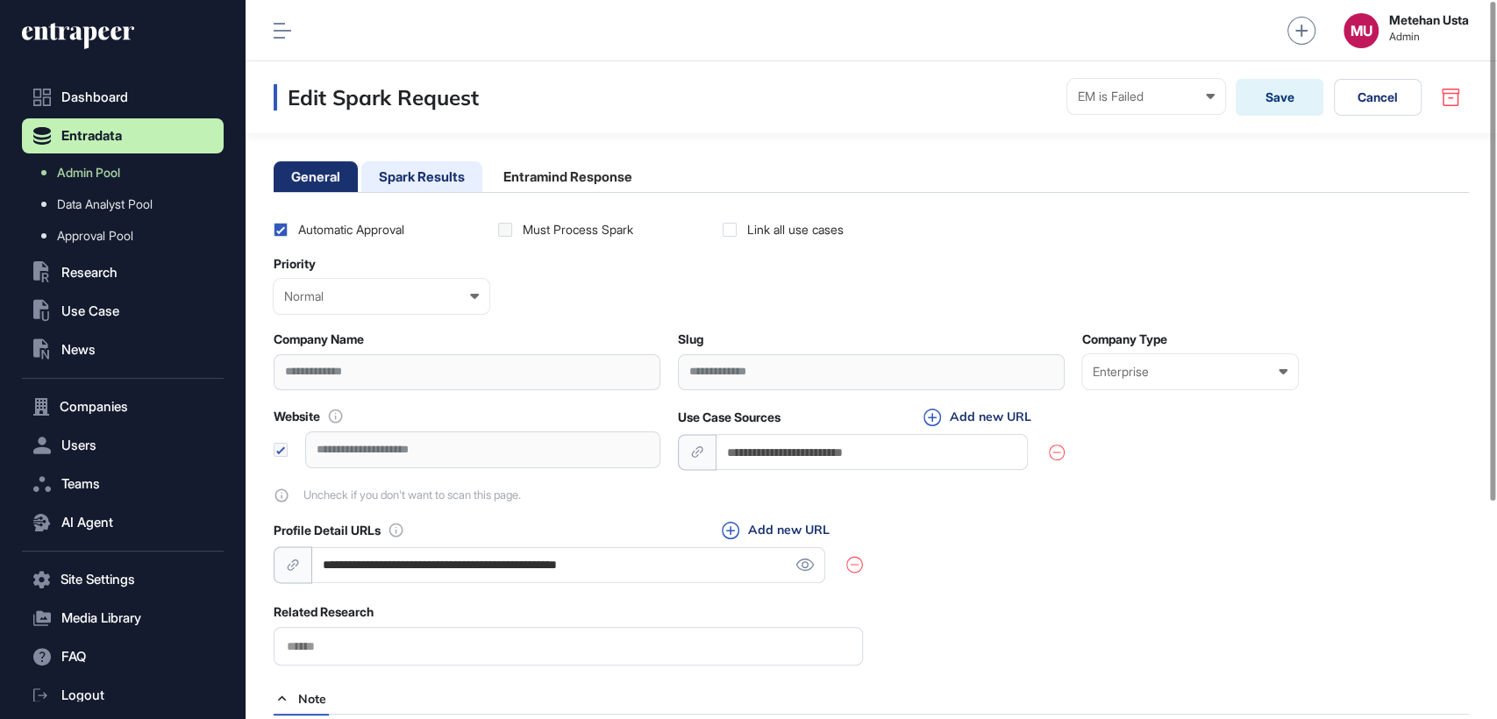
click at [432, 171] on li "Spark Results" at bounding box center [421, 176] width 121 height 31
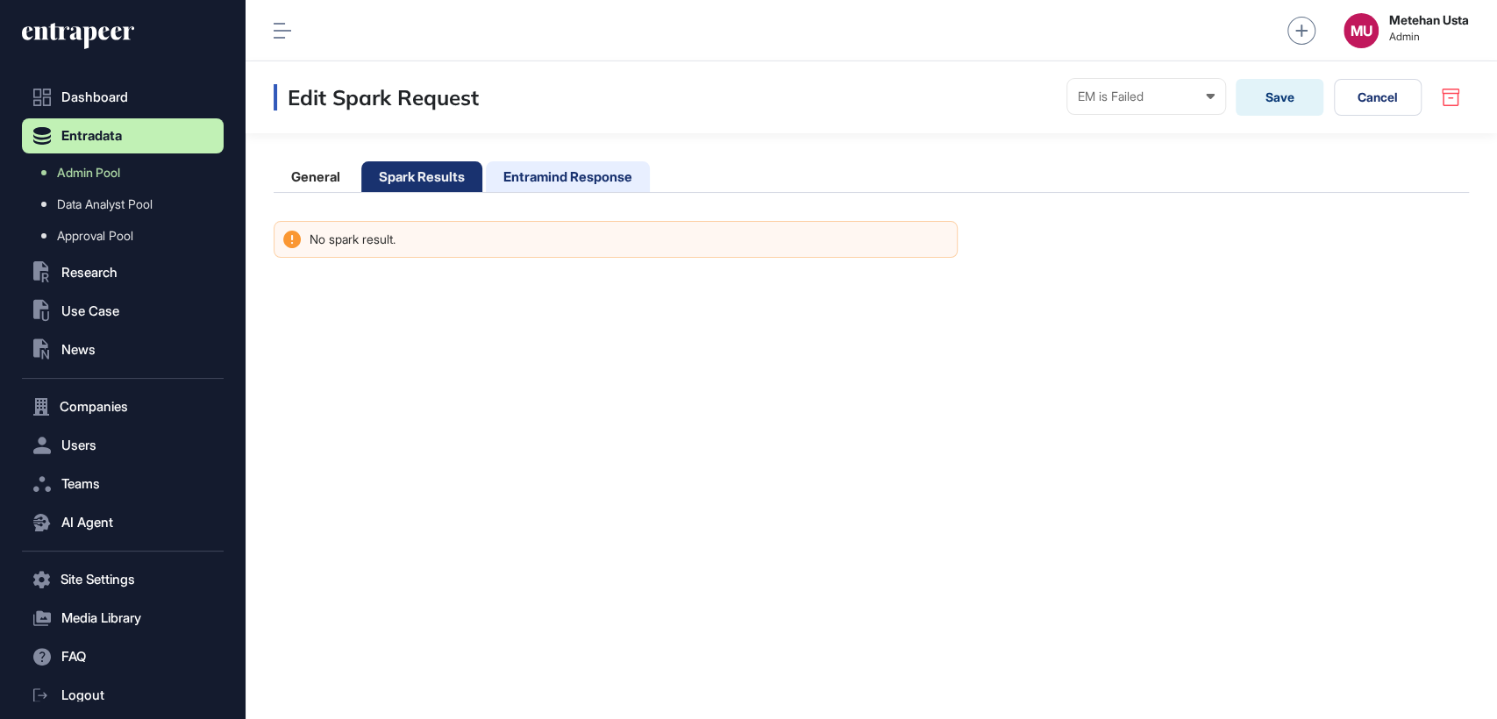
click at [553, 172] on li "Entramind Response" at bounding box center [568, 176] width 164 height 31
